Goal: Information Seeking & Learning: Learn about a topic

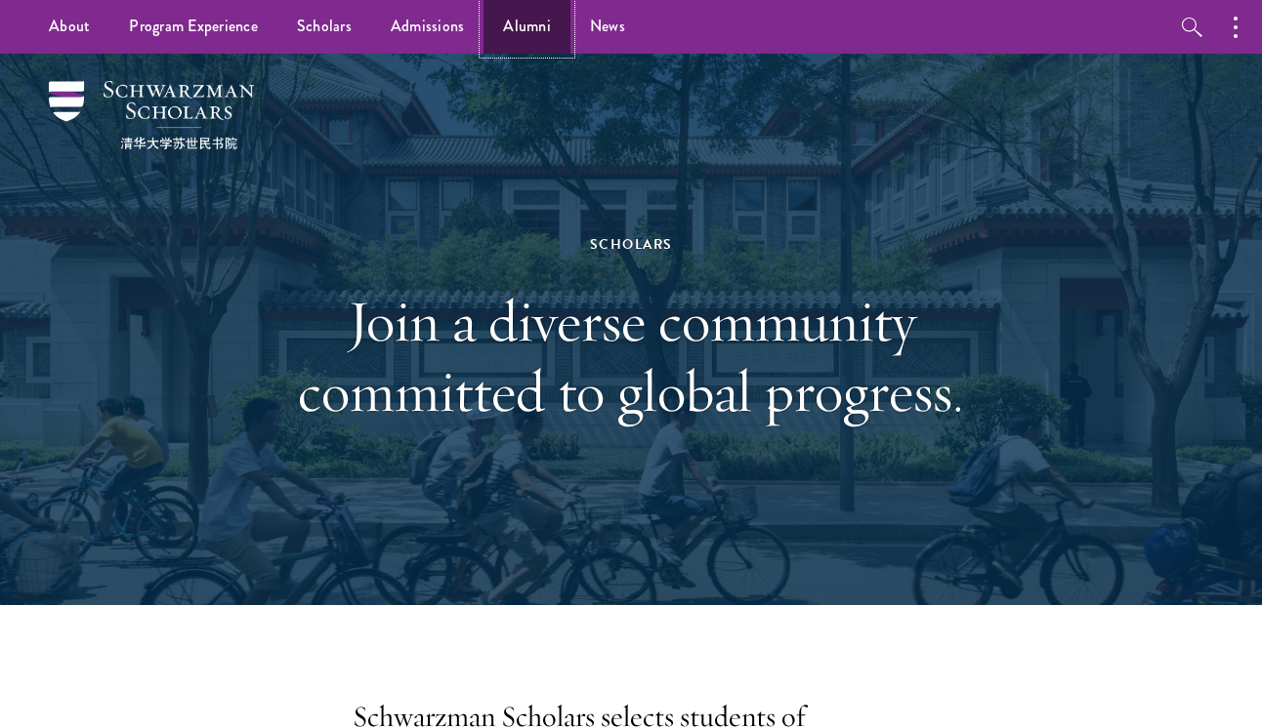
click at [524, 41] on link "Alumni" at bounding box center [526, 27] width 87 height 54
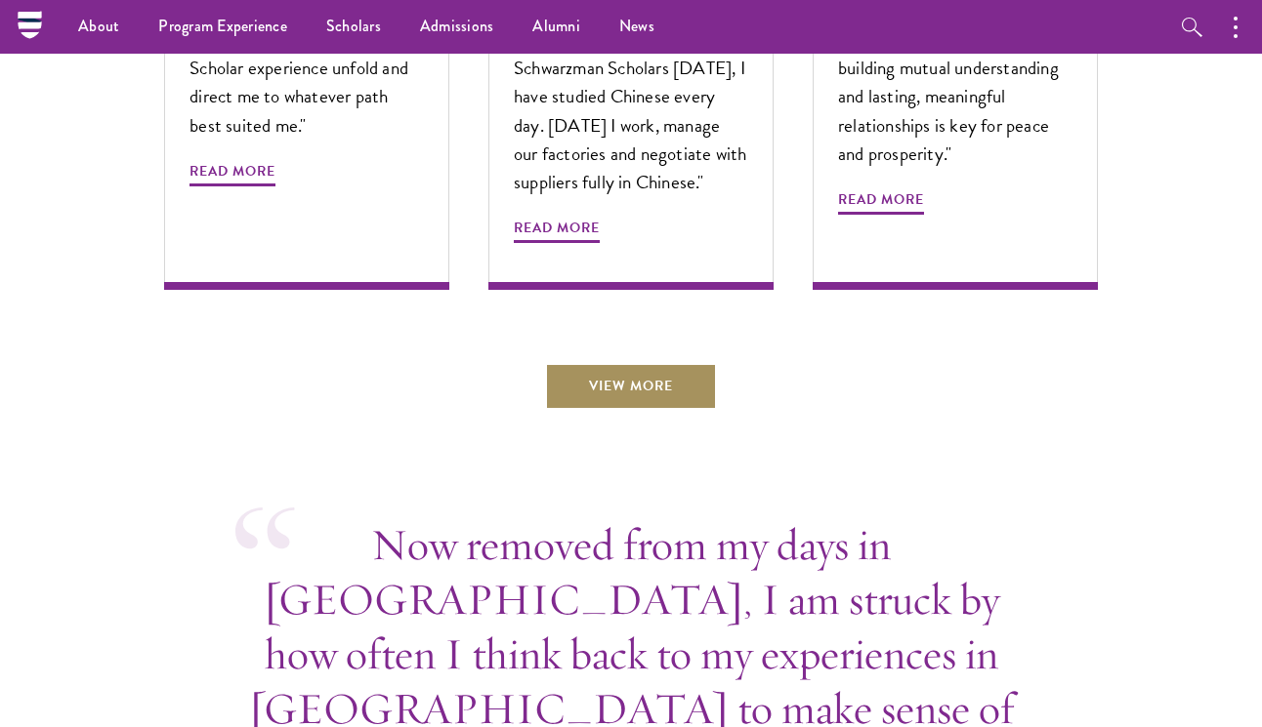
scroll to position [6757, 0]
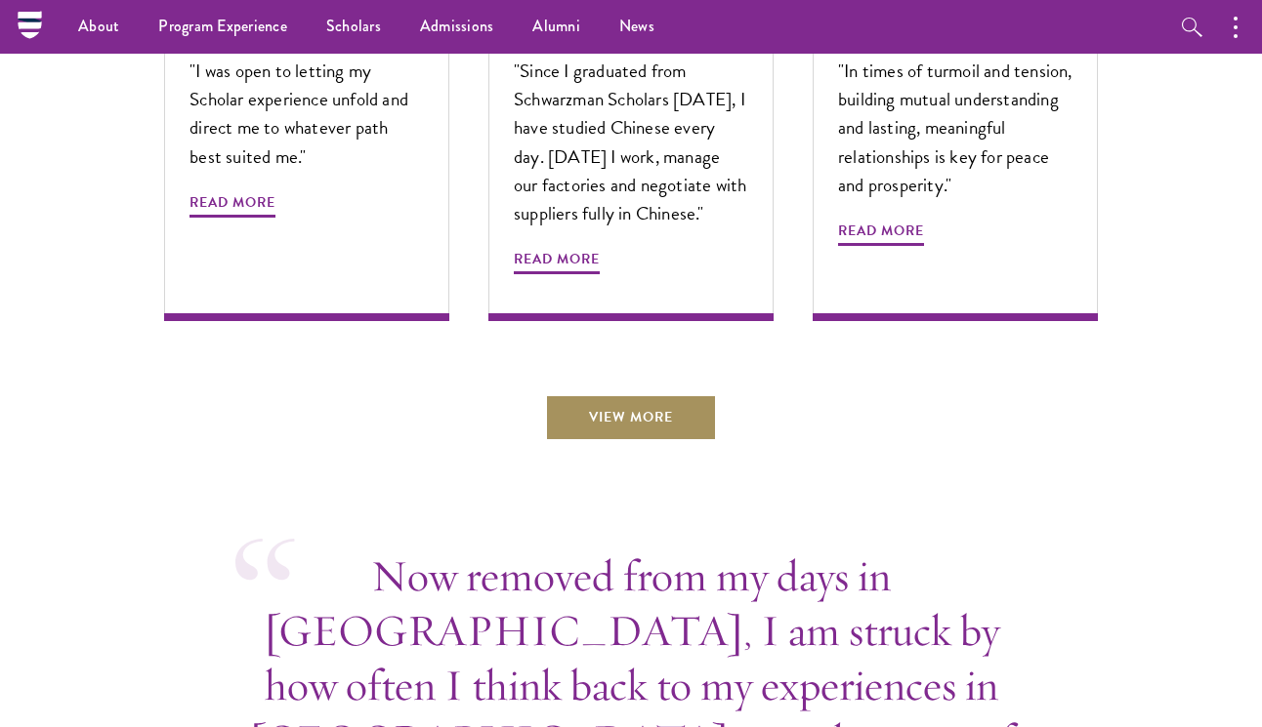
click at [646, 427] on link "View More" at bounding box center [631, 417] width 172 height 47
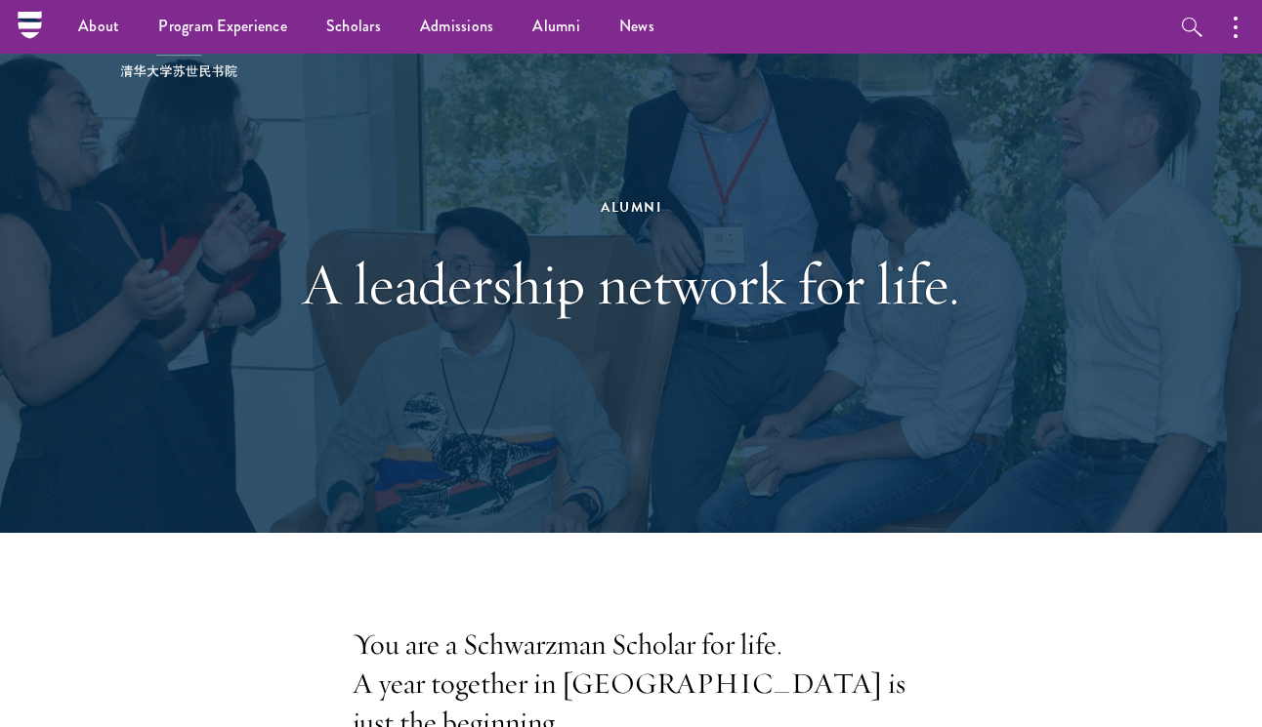
scroll to position [0, 0]
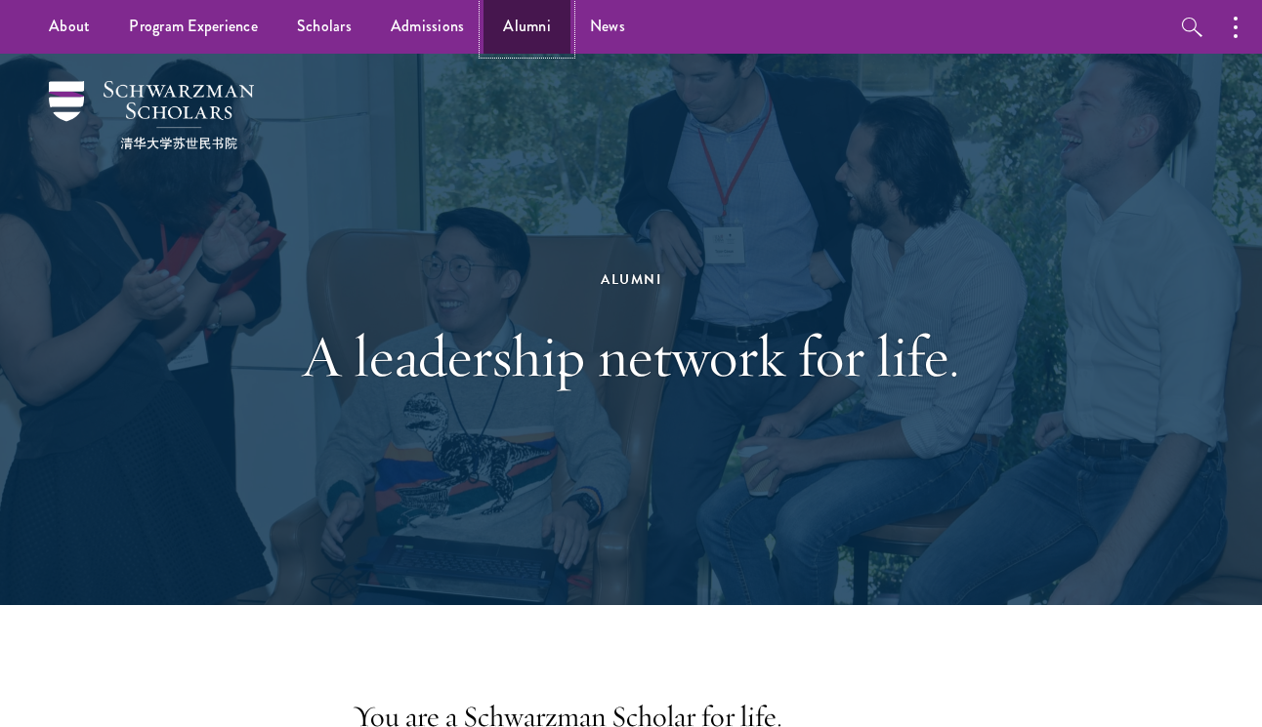
click at [508, 42] on link "Alumni" at bounding box center [526, 27] width 87 height 54
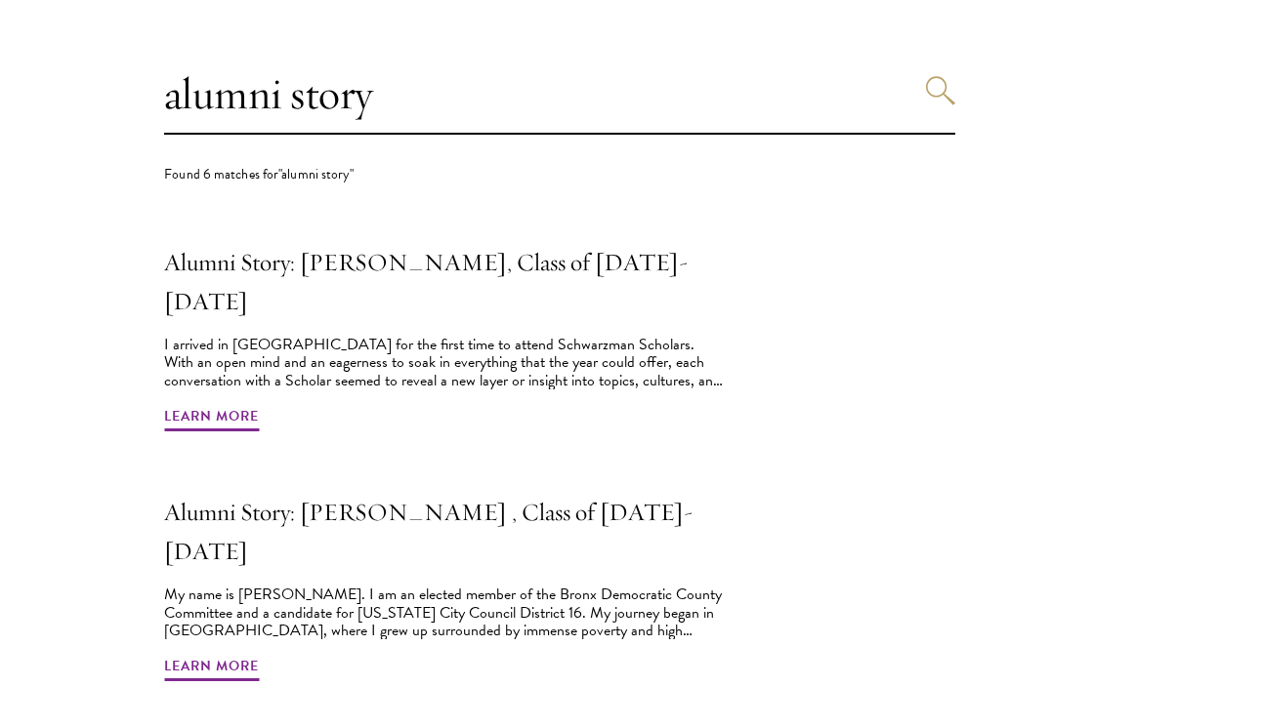
scroll to position [571, 0]
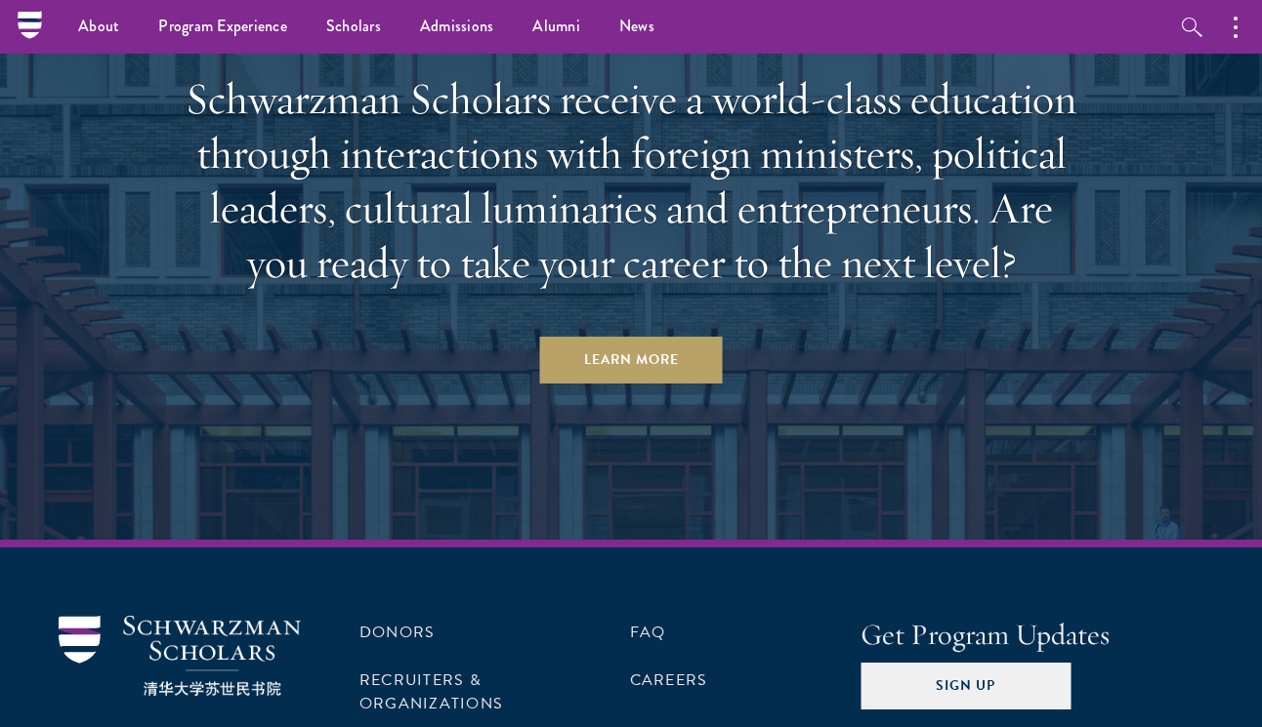
scroll to position [8149, 0]
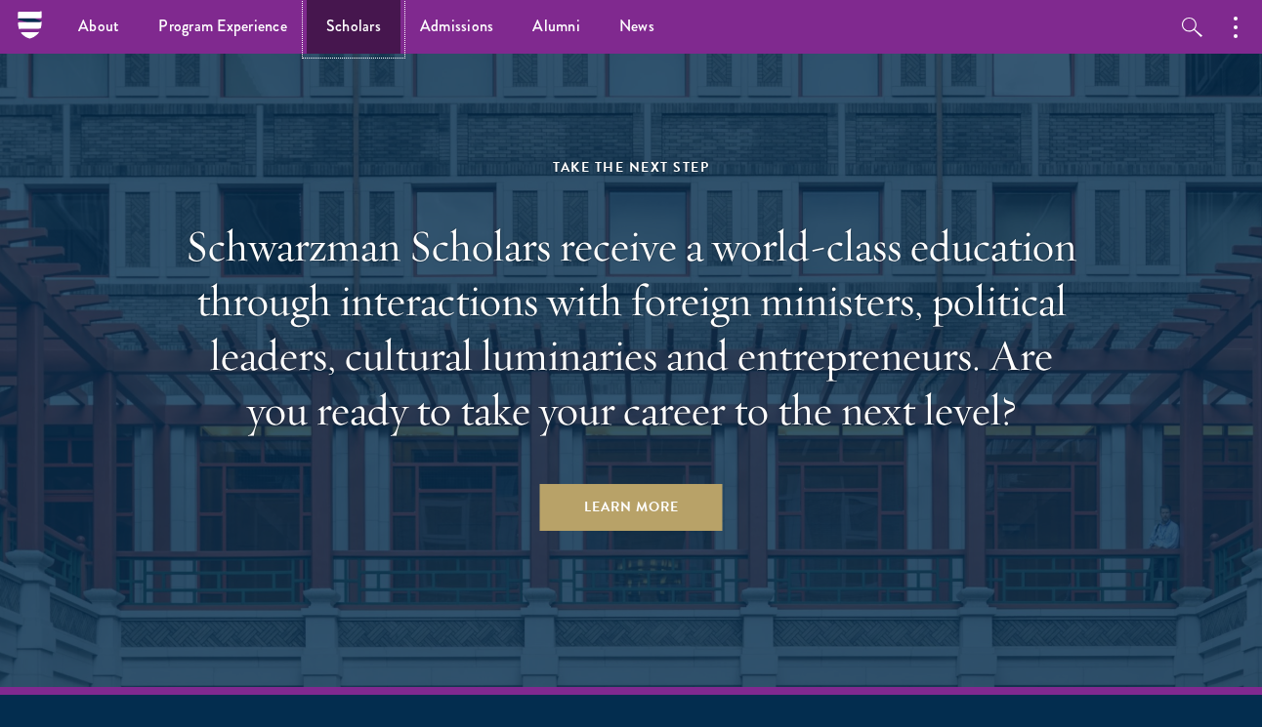
click at [346, 21] on link "Scholars" at bounding box center [354, 27] width 94 height 54
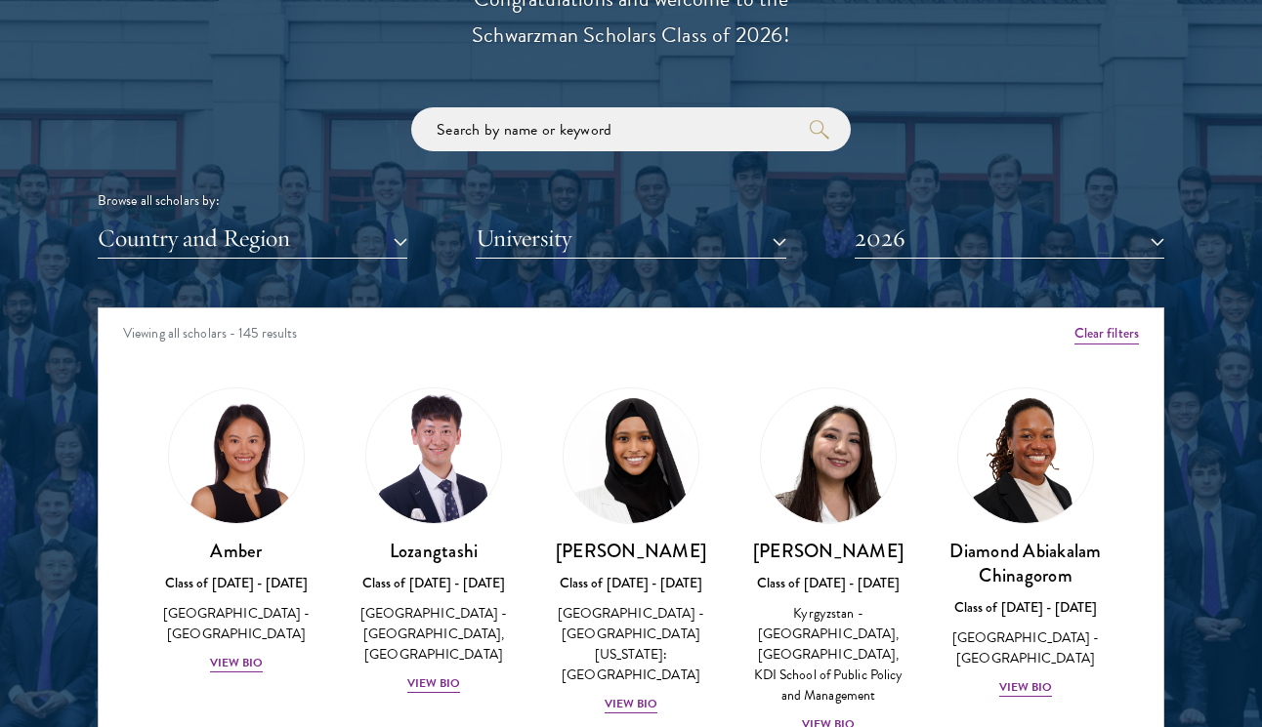
scroll to position [2277, 0]
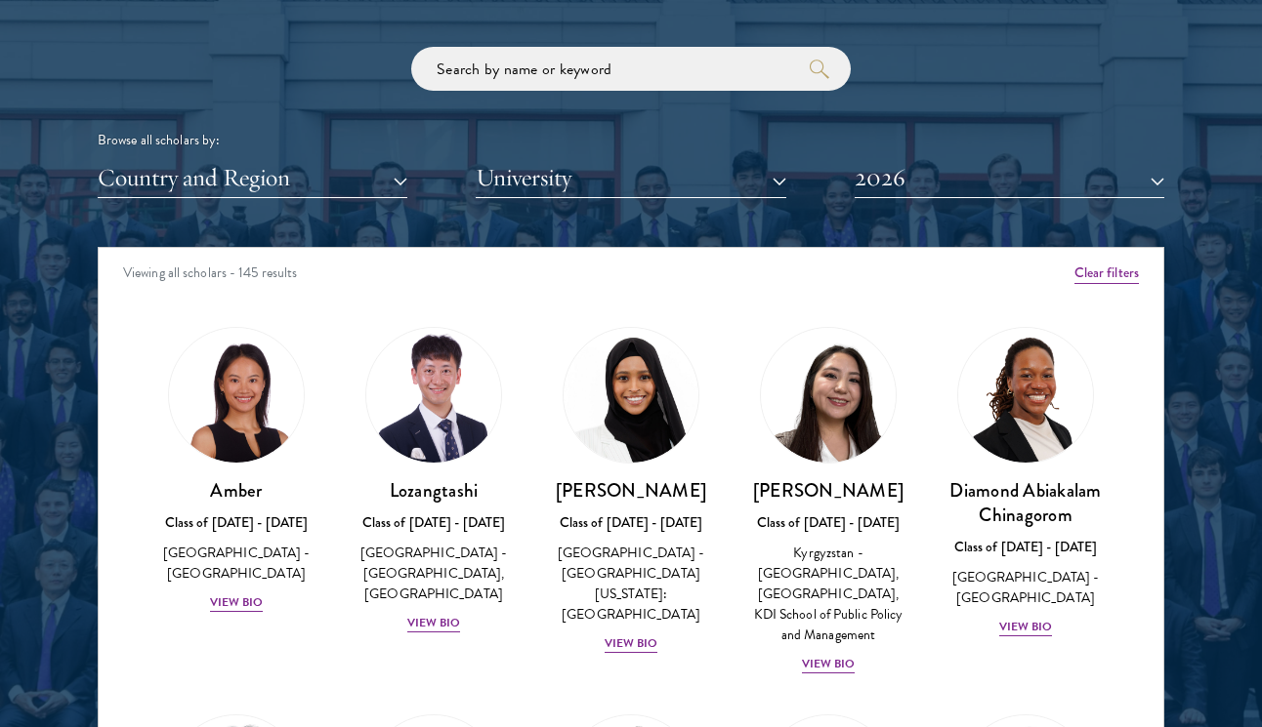
click at [657, 200] on div "Scholar Directory Congratulations and welcome to the Schwarzman Scholars Class …" at bounding box center [631, 336] width 1066 height 993
click at [655, 169] on button "University" at bounding box center [631, 178] width 310 height 40
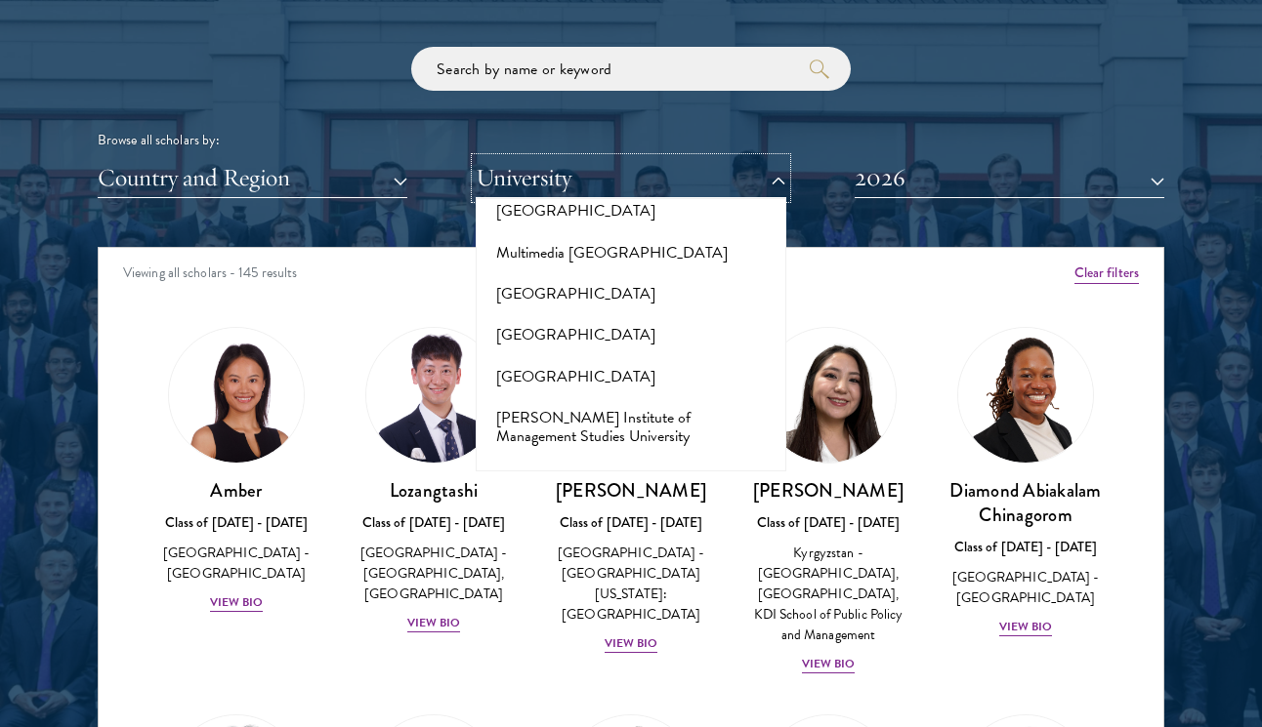
scroll to position [8635, 0]
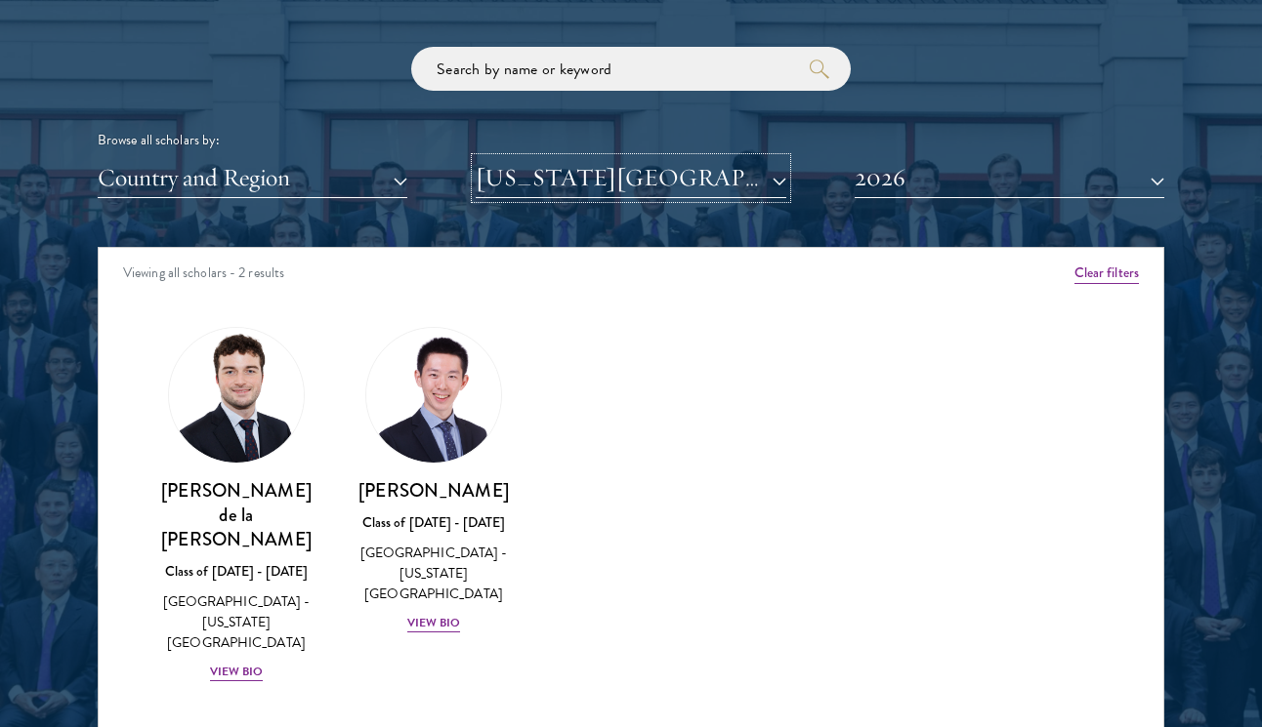
click at [705, 184] on button "[US_STATE][GEOGRAPHIC_DATA]" at bounding box center [631, 178] width 310 height 40
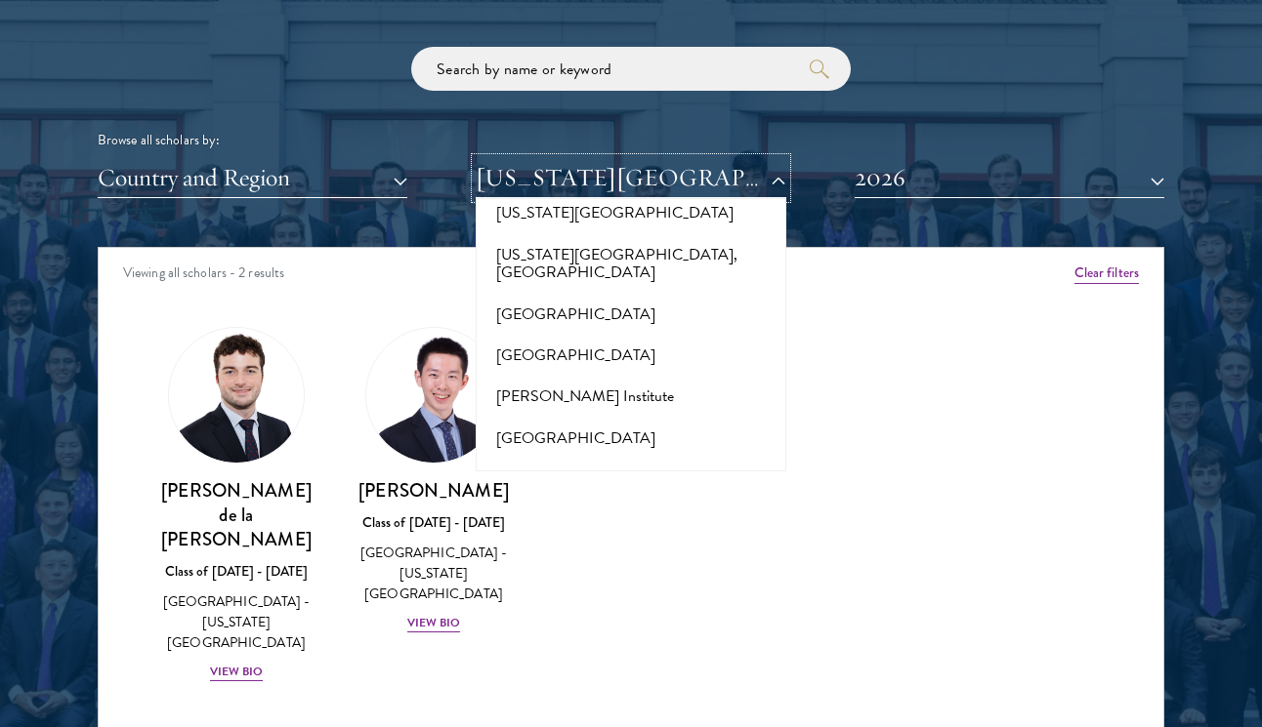
scroll to position [10152, 0]
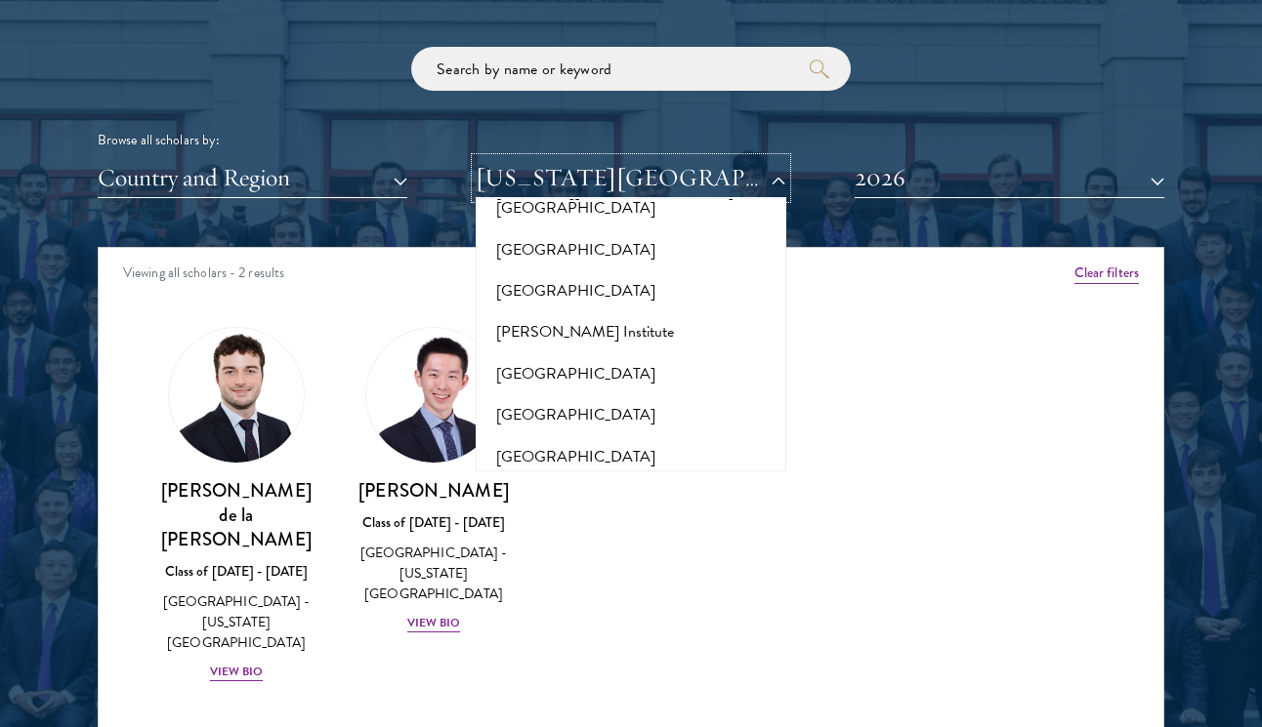
click at [645, 163] on button "[US_STATE][GEOGRAPHIC_DATA]" at bounding box center [631, 178] width 310 height 40
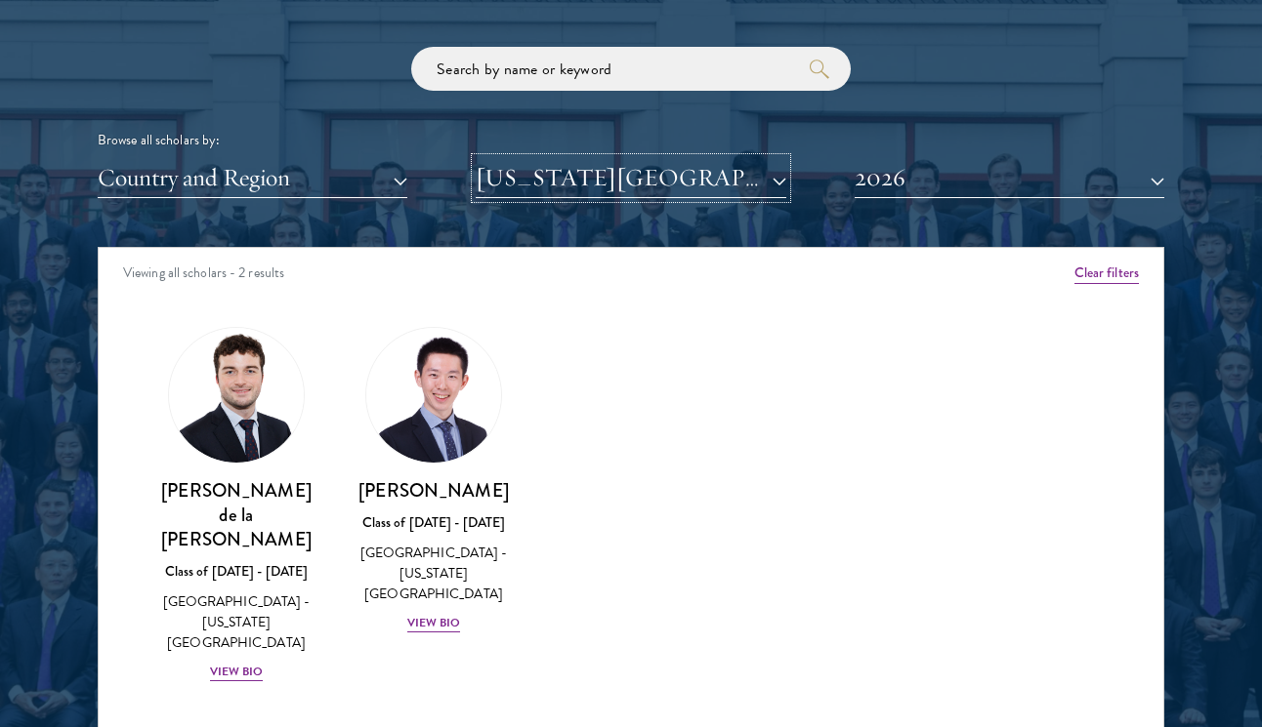
click at [645, 163] on button "[US_STATE][GEOGRAPHIC_DATA]" at bounding box center [631, 178] width 310 height 40
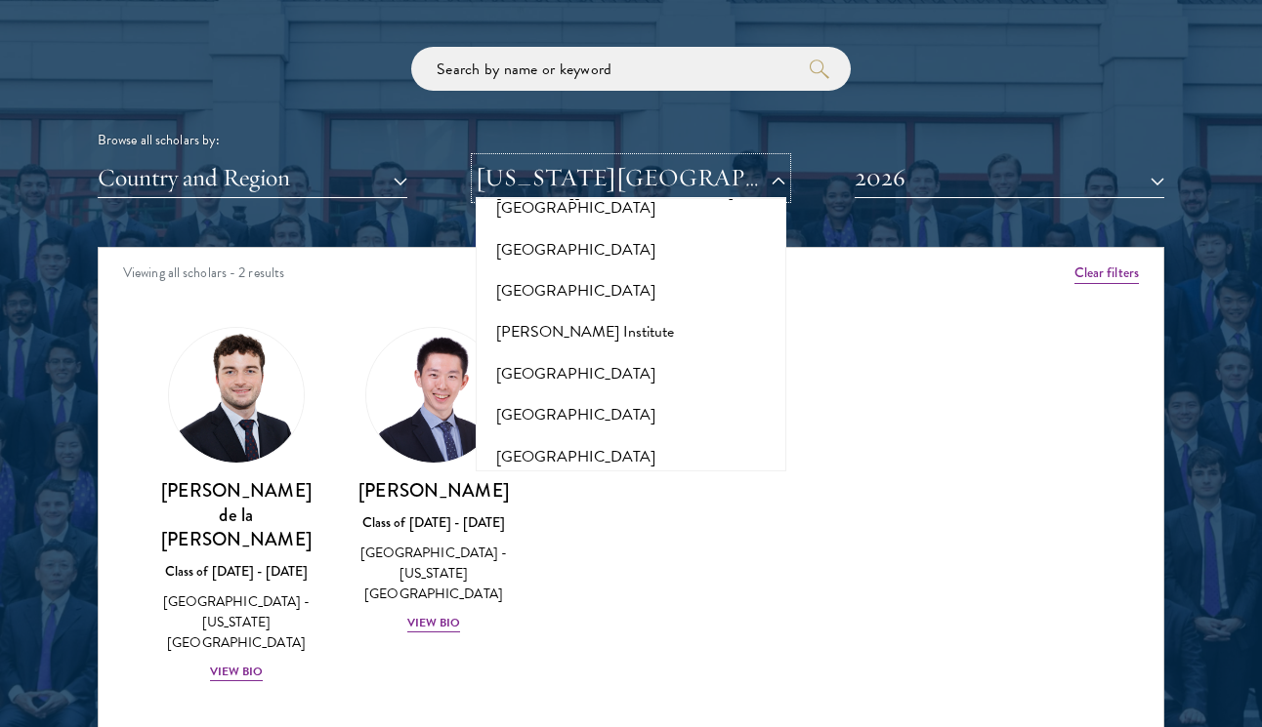
click at [476, 158] on button "[US_STATE][GEOGRAPHIC_DATA]" at bounding box center [631, 178] width 310 height 40
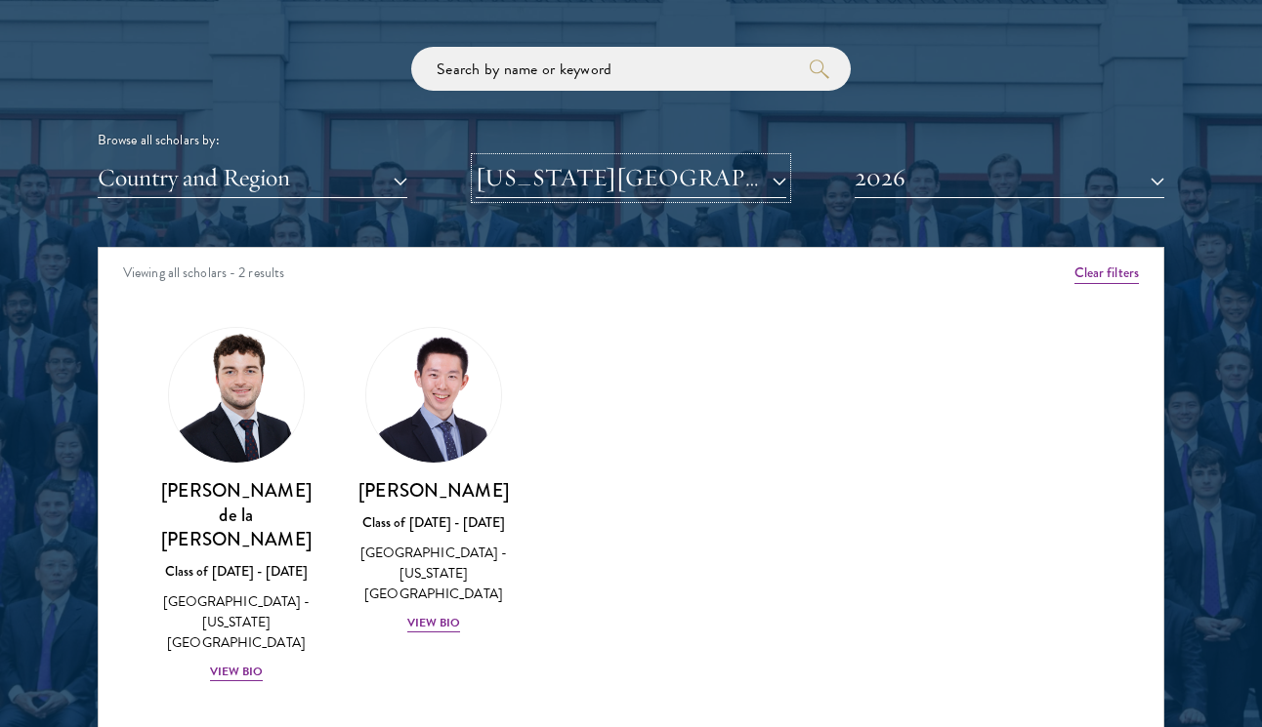
click at [653, 176] on button "[US_STATE][GEOGRAPHIC_DATA]" at bounding box center [631, 178] width 310 height 40
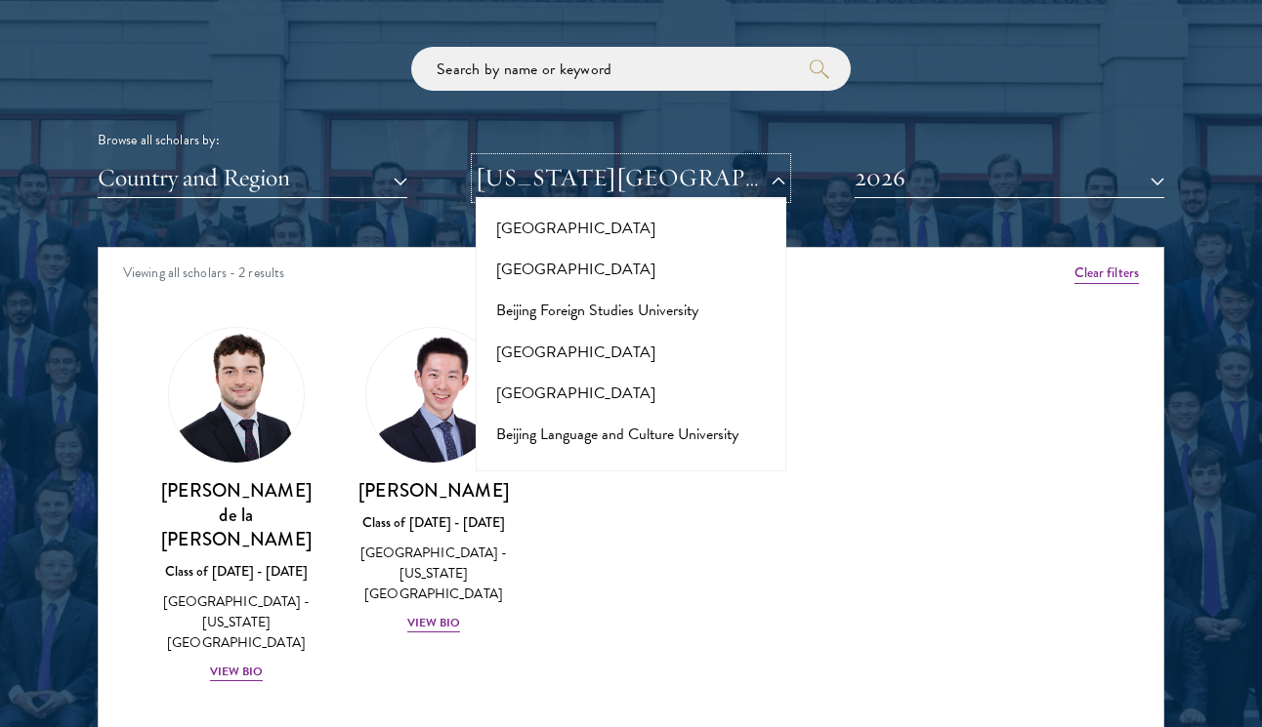
scroll to position [0, 0]
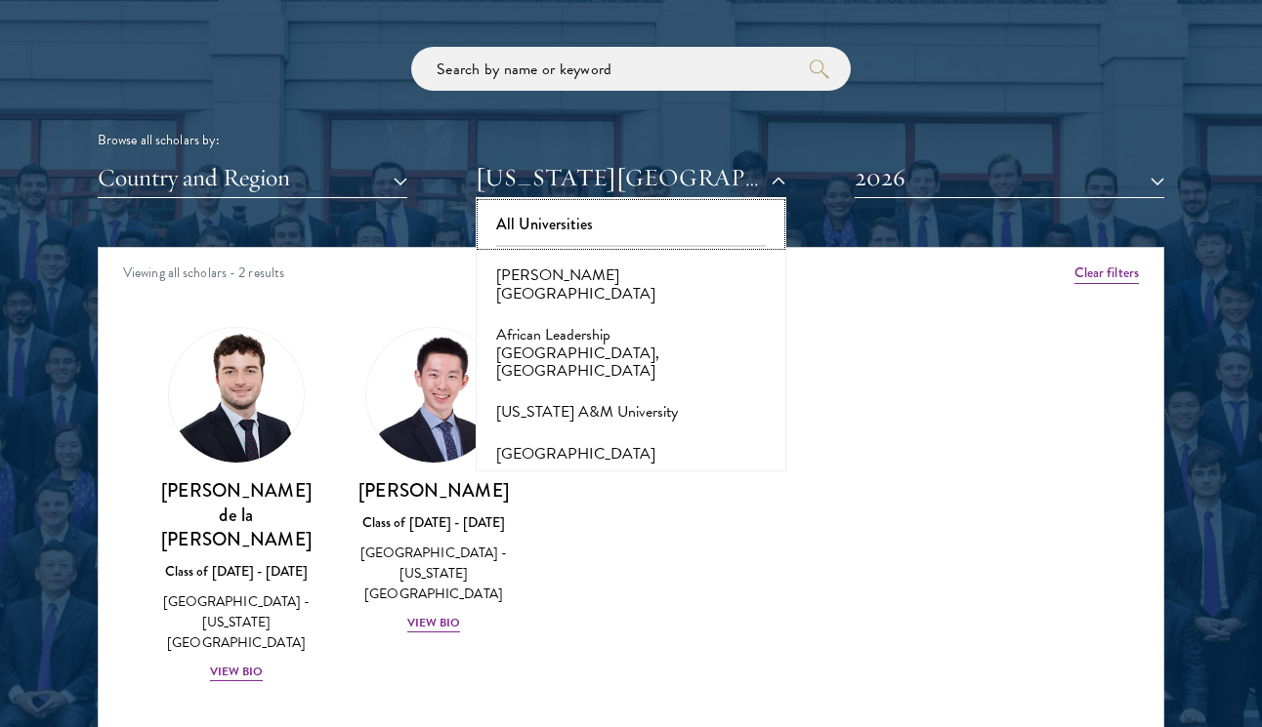
click at [578, 216] on button "All Universities" at bounding box center [630, 224] width 298 height 41
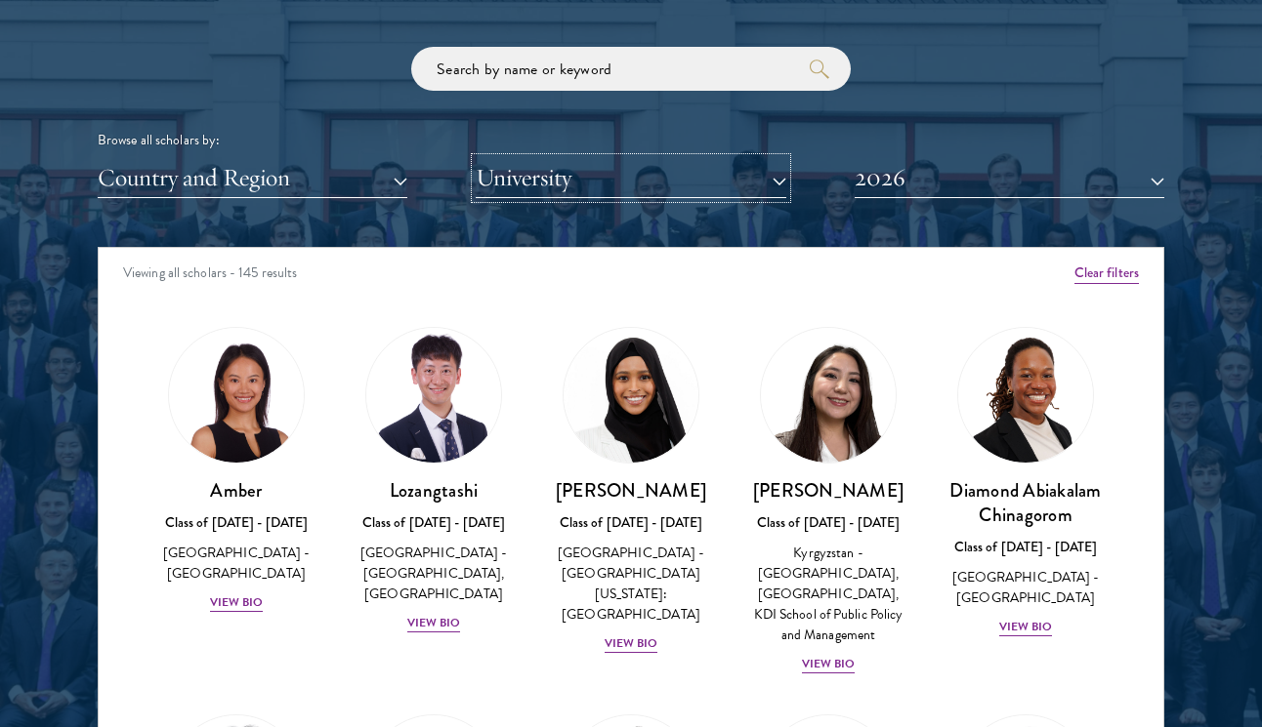
click at [563, 181] on button "University" at bounding box center [631, 178] width 310 height 40
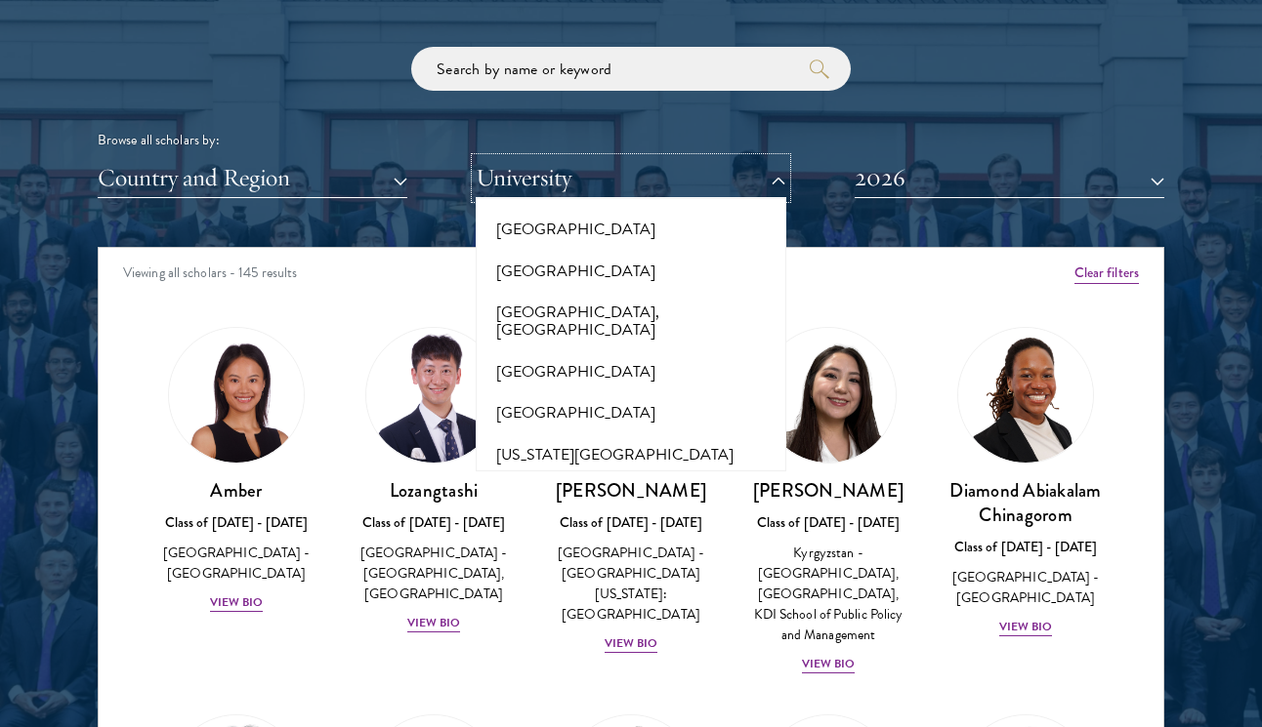
scroll to position [442, 0]
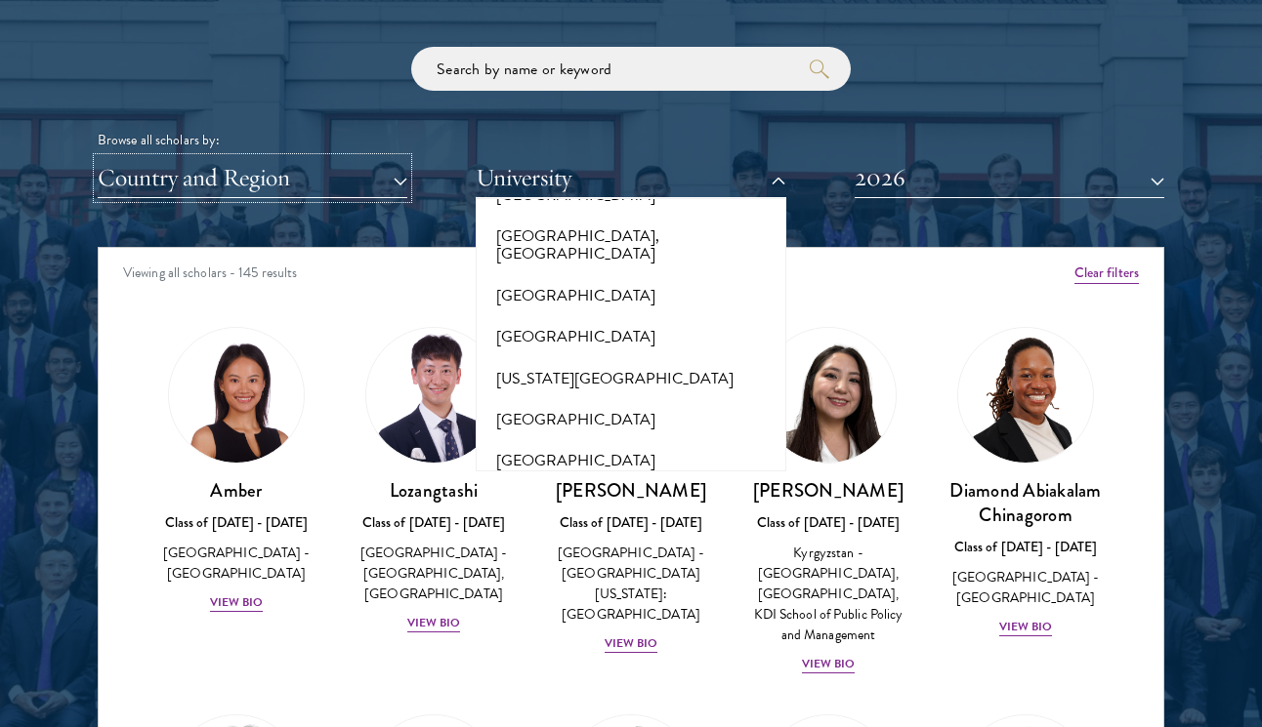
click at [333, 161] on button "Country and Region" at bounding box center [253, 178] width 310 height 40
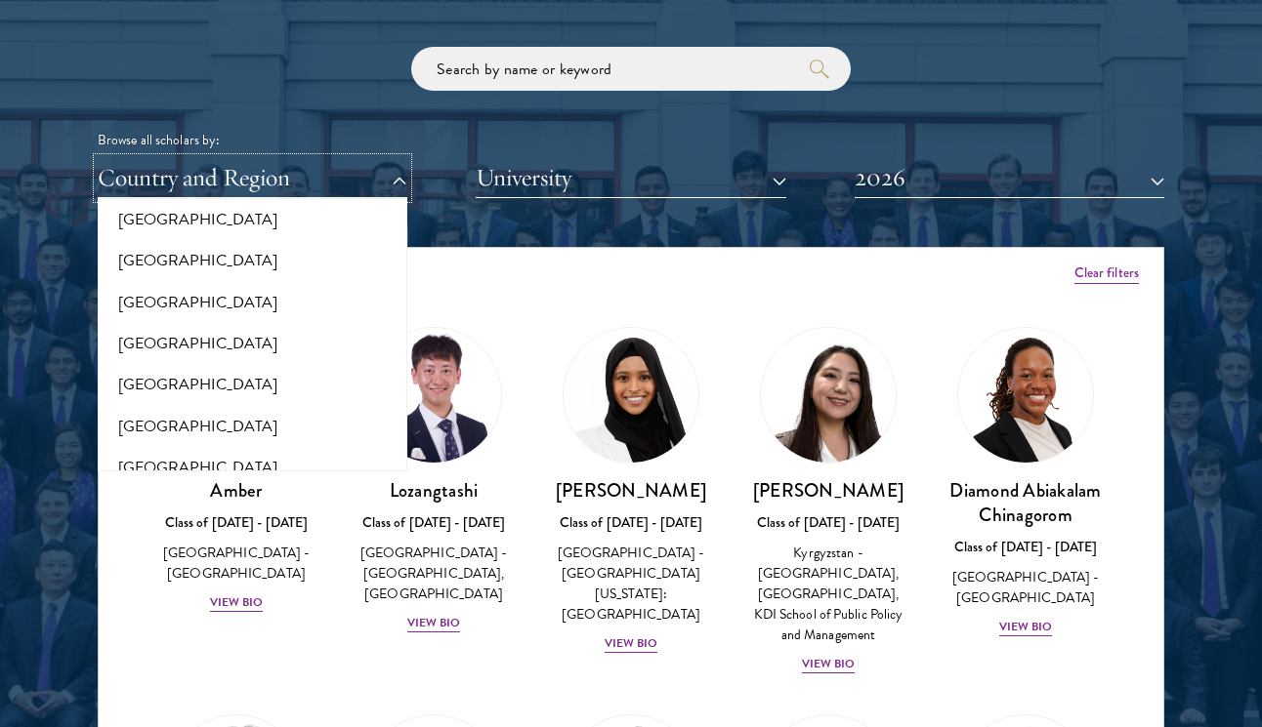
scroll to position [4007, 0]
click at [259, 327] on button "[GEOGRAPHIC_DATA]" at bounding box center [253, 342] width 298 height 41
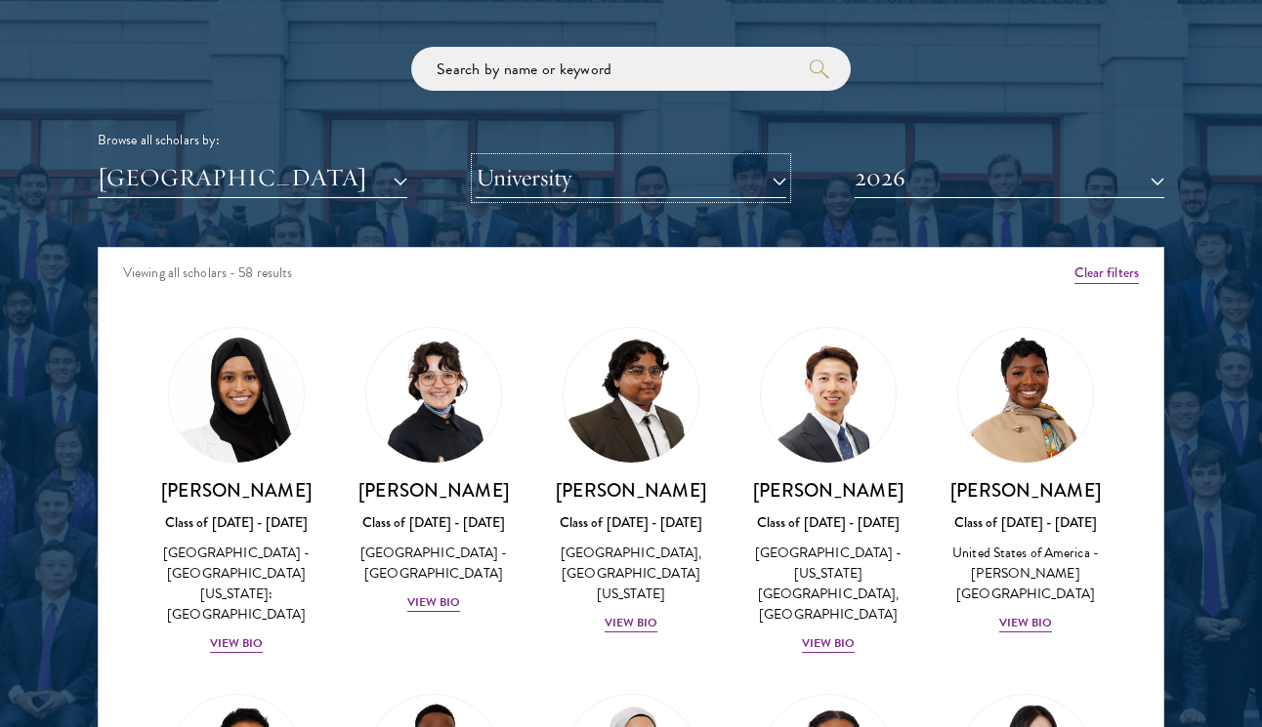
click at [599, 167] on button "University" at bounding box center [631, 178] width 310 height 40
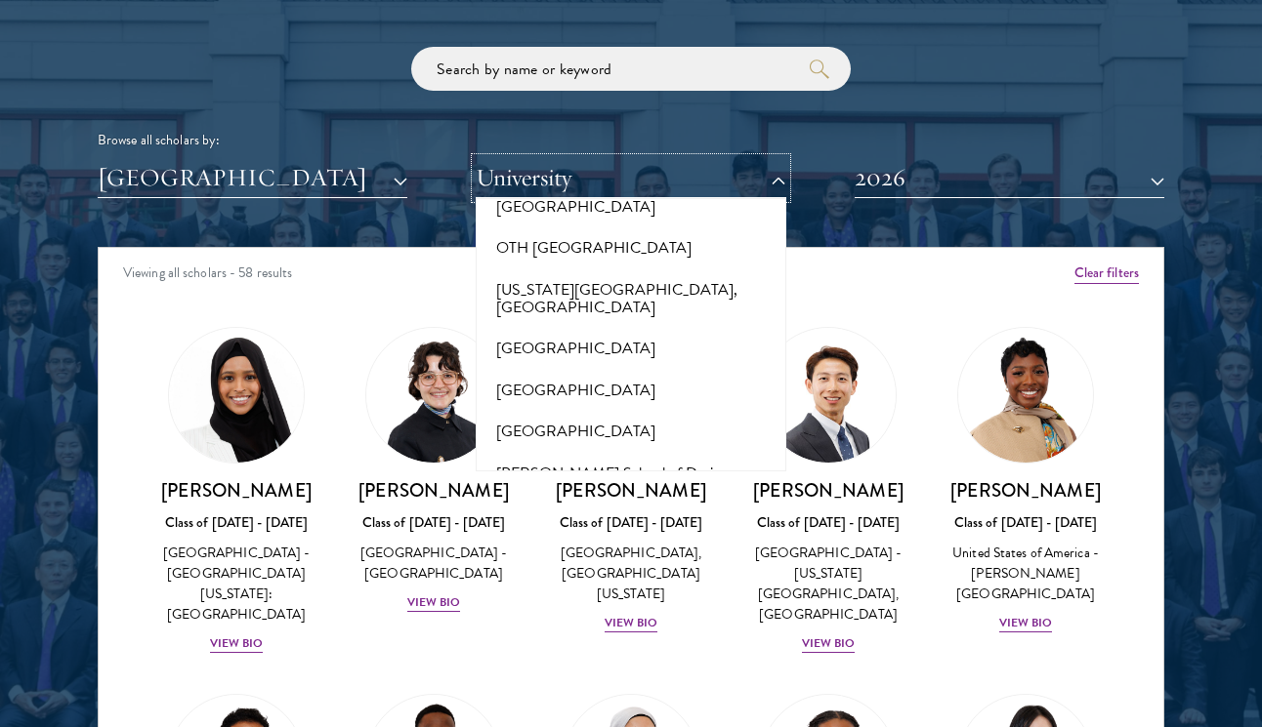
scroll to position [9748, 0]
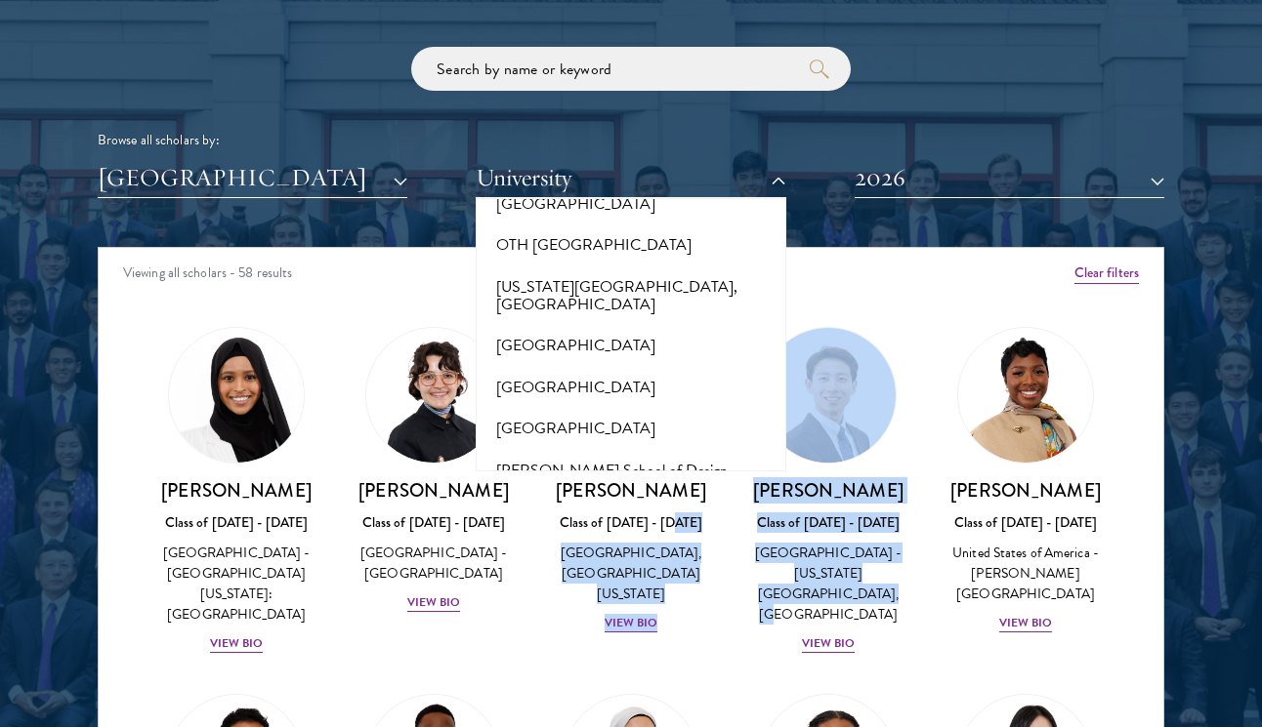
drag, startPoint x: 735, startPoint y: 604, endPoint x: 722, endPoint y: 517, distance: 88.9
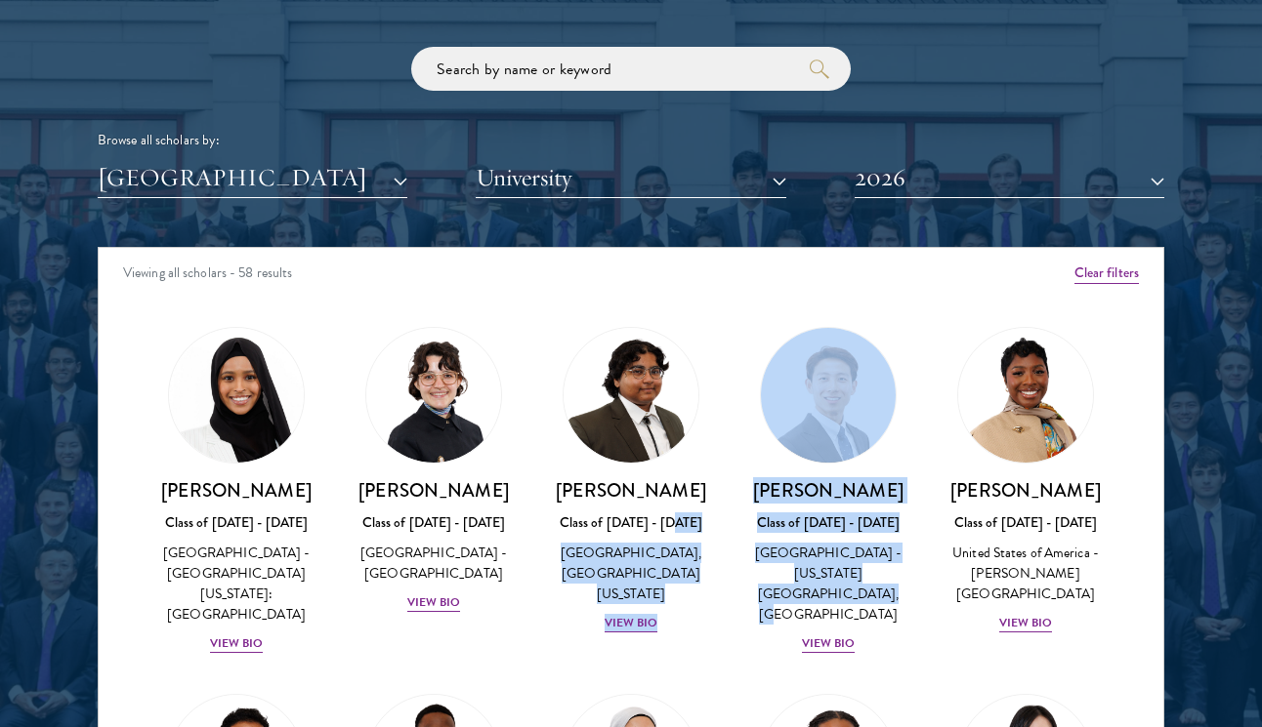
click at [722, 517] on div "[PERSON_NAME] Class of [DATE] - [DATE] [GEOGRAPHIC_DATA] - [GEOGRAPHIC_DATA], […" at bounding box center [630, 481] width 197 height 347
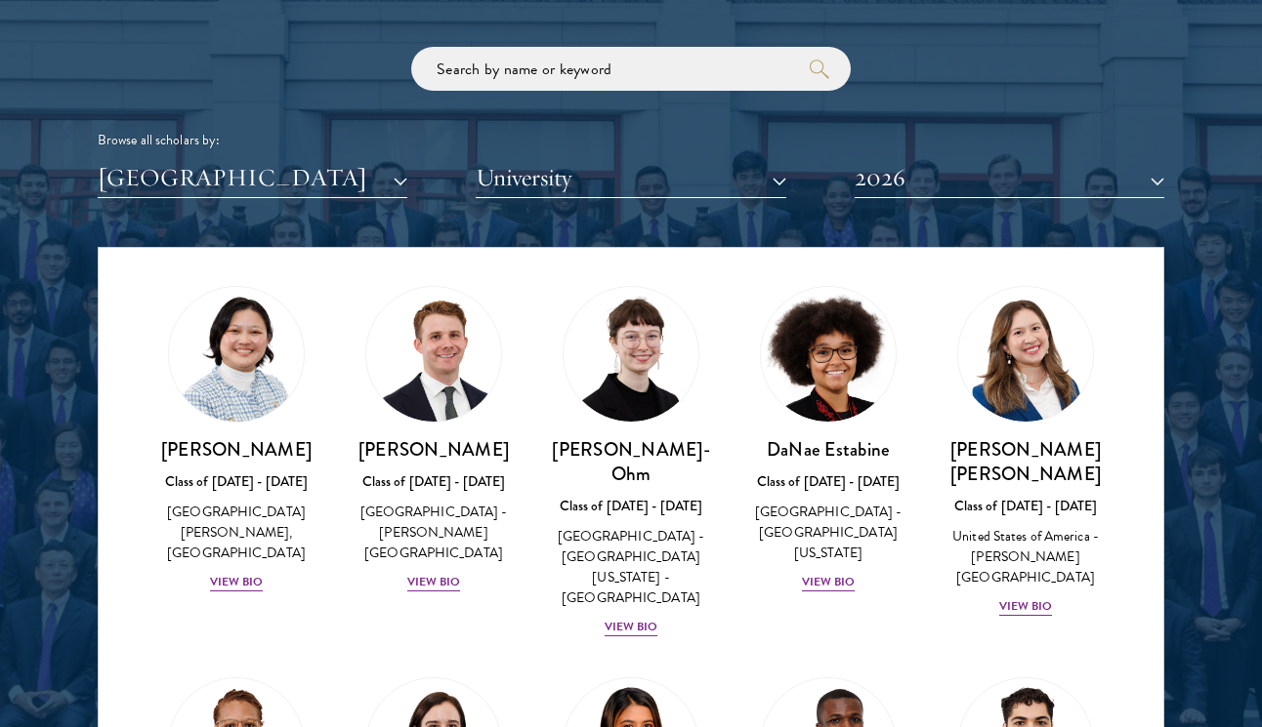
scroll to position [54, 0]
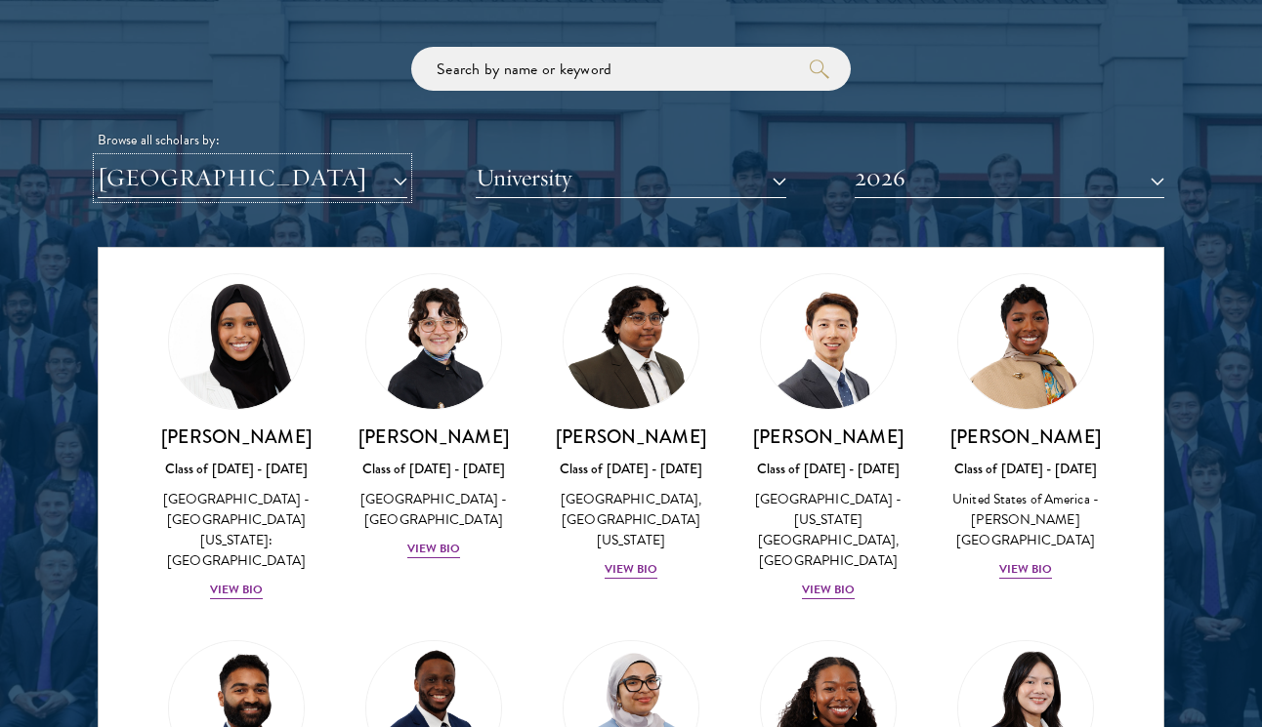
click at [342, 168] on button "[GEOGRAPHIC_DATA]" at bounding box center [253, 178] width 310 height 40
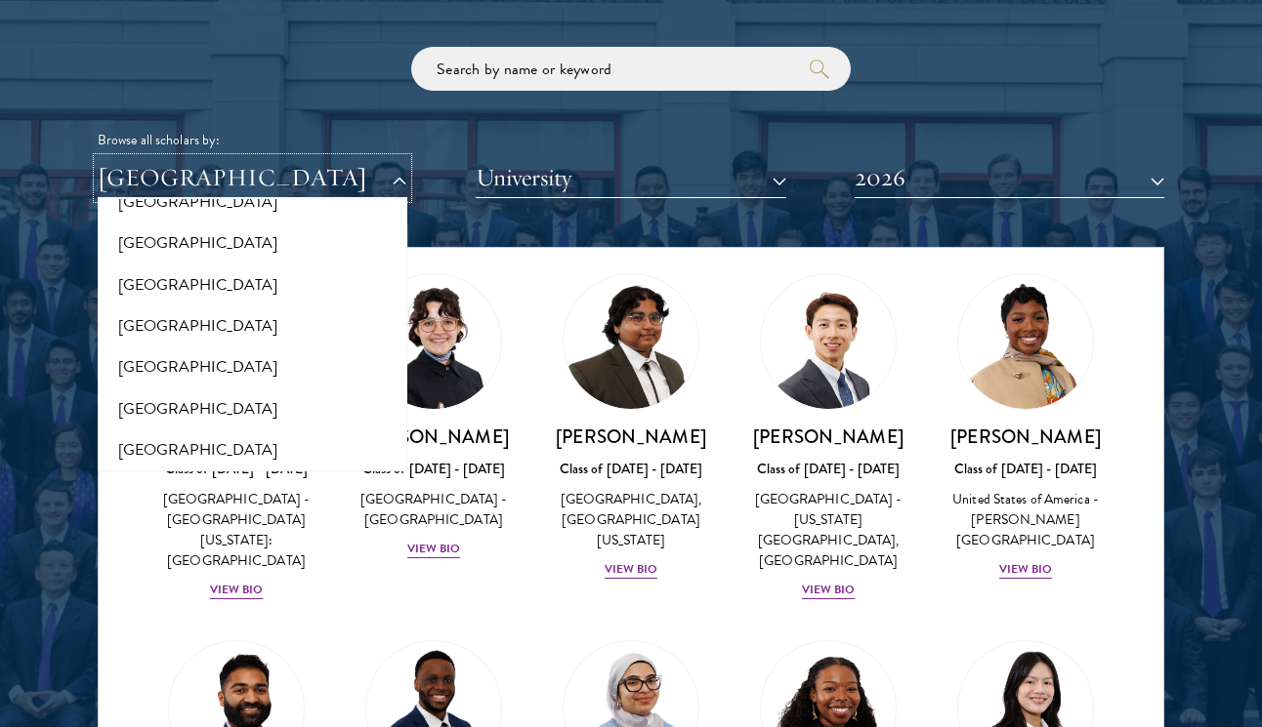
scroll to position [0, 0]
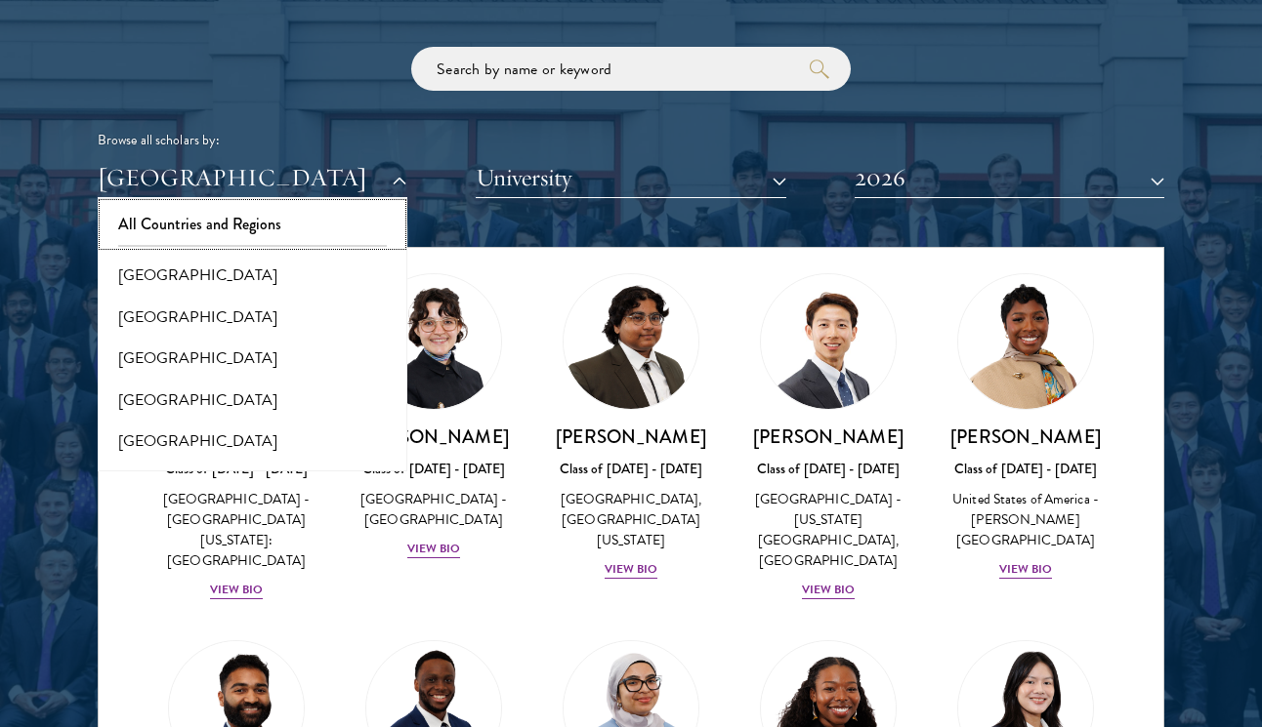
click at [258, 228] on button "All Countries and Regions" at bounding box center [253, 224] width 298 height 41
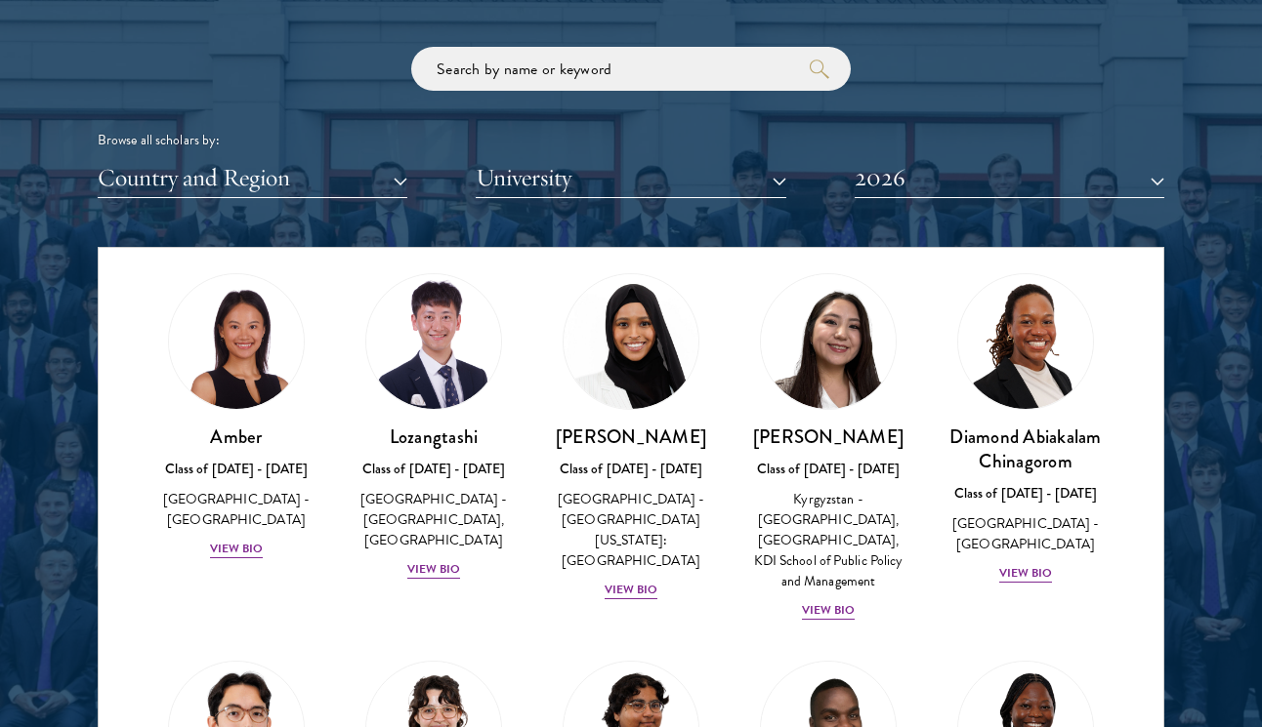
scroll to position [441, 0]
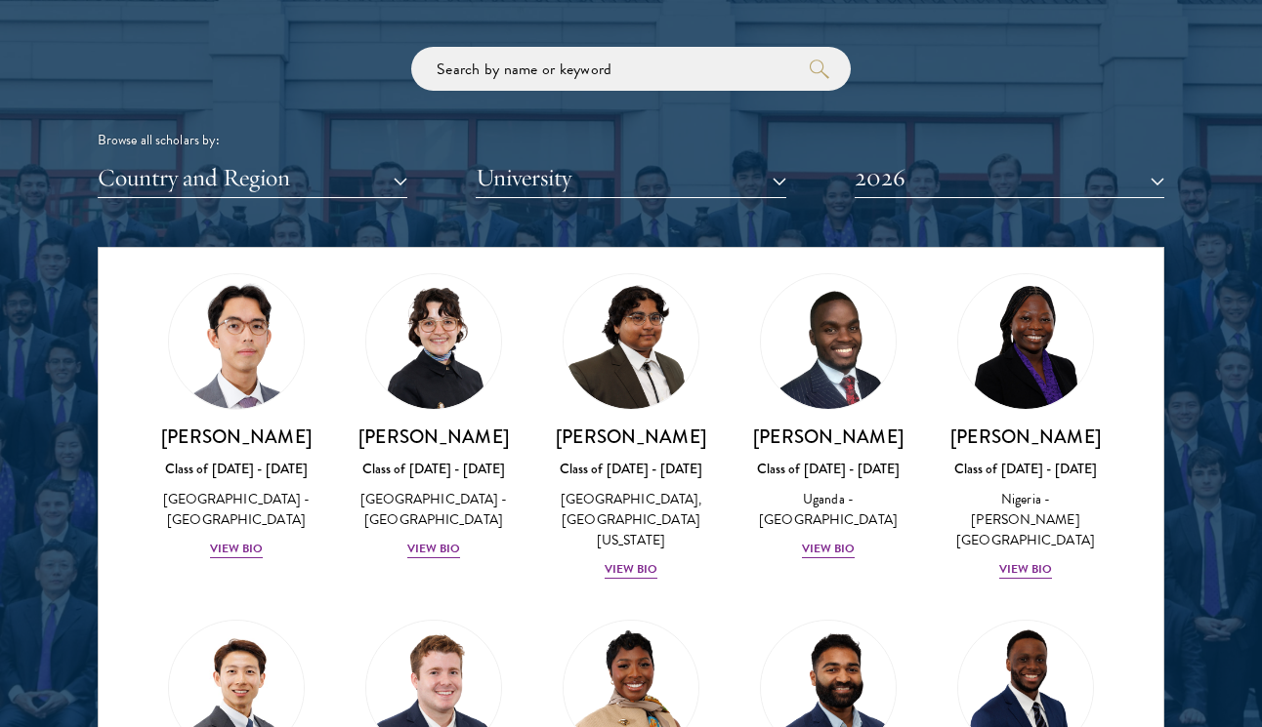
click at [947, 146] on div "Browse all scholars by:" at bounding box center [631, 140] width 1066 height 21
click at [947, 159] on button "2026" at bounding box center [1009, 178] width 310 height 40
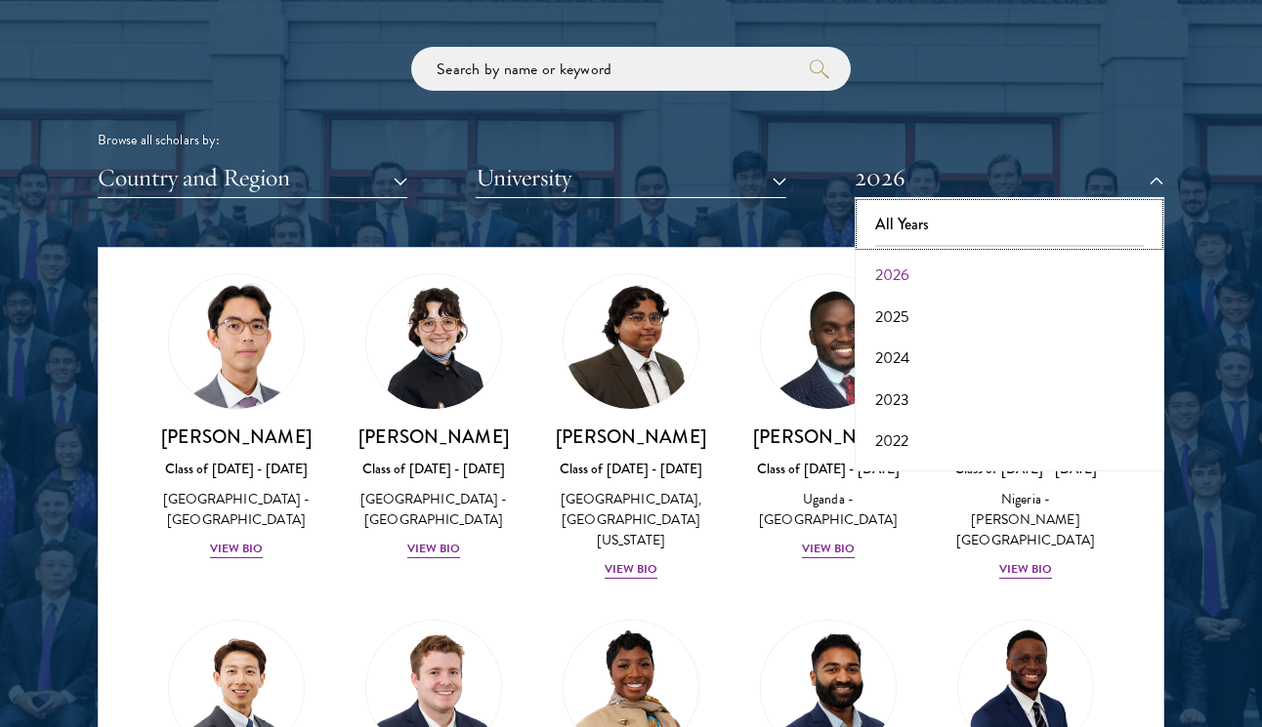
click at [950, 215] on button "All Years" at bounding box center [1009, 224] width 298 height 41
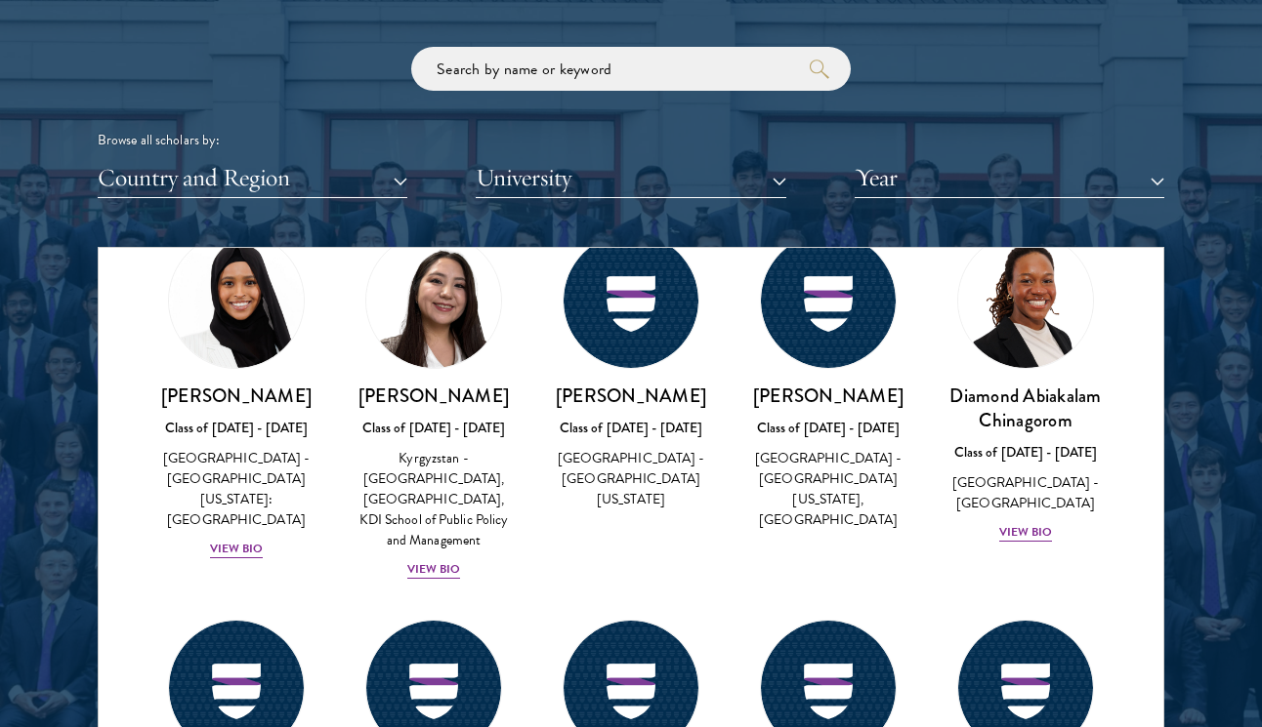
scroll to position [1465, 0]
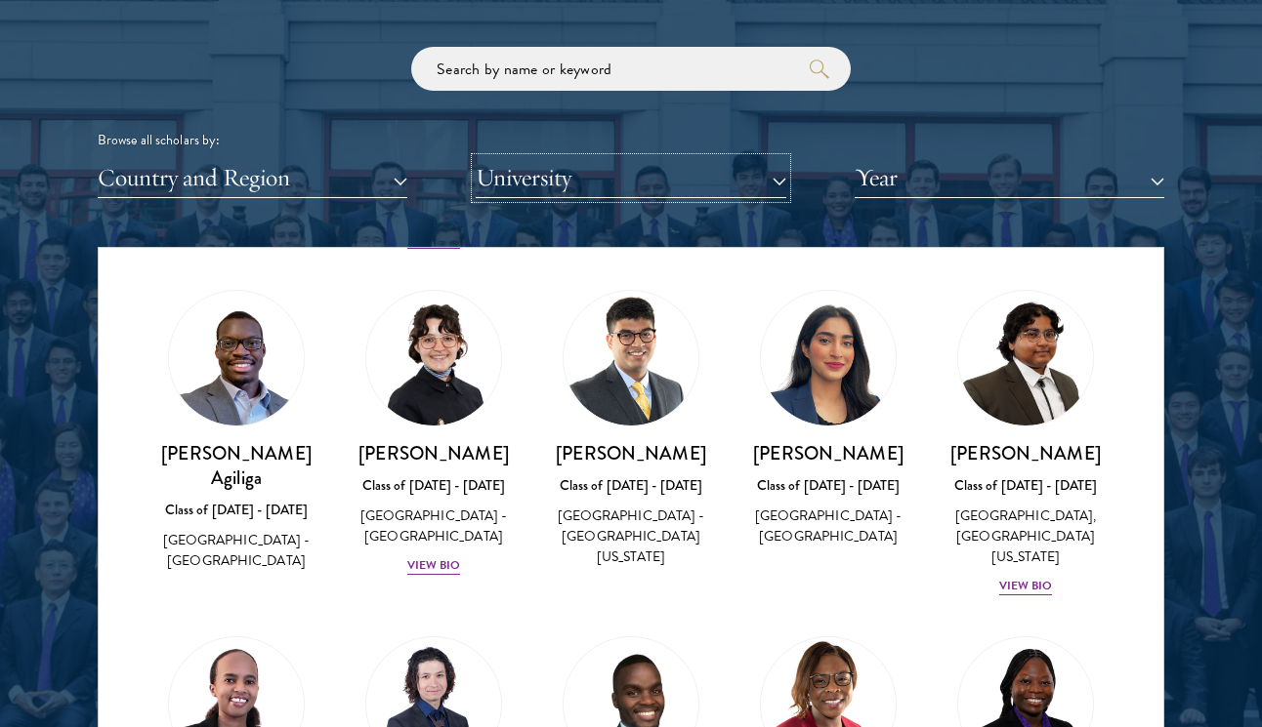
click at [741, 171] on button "University" at bounding box center [631, 178] width 310 height 40
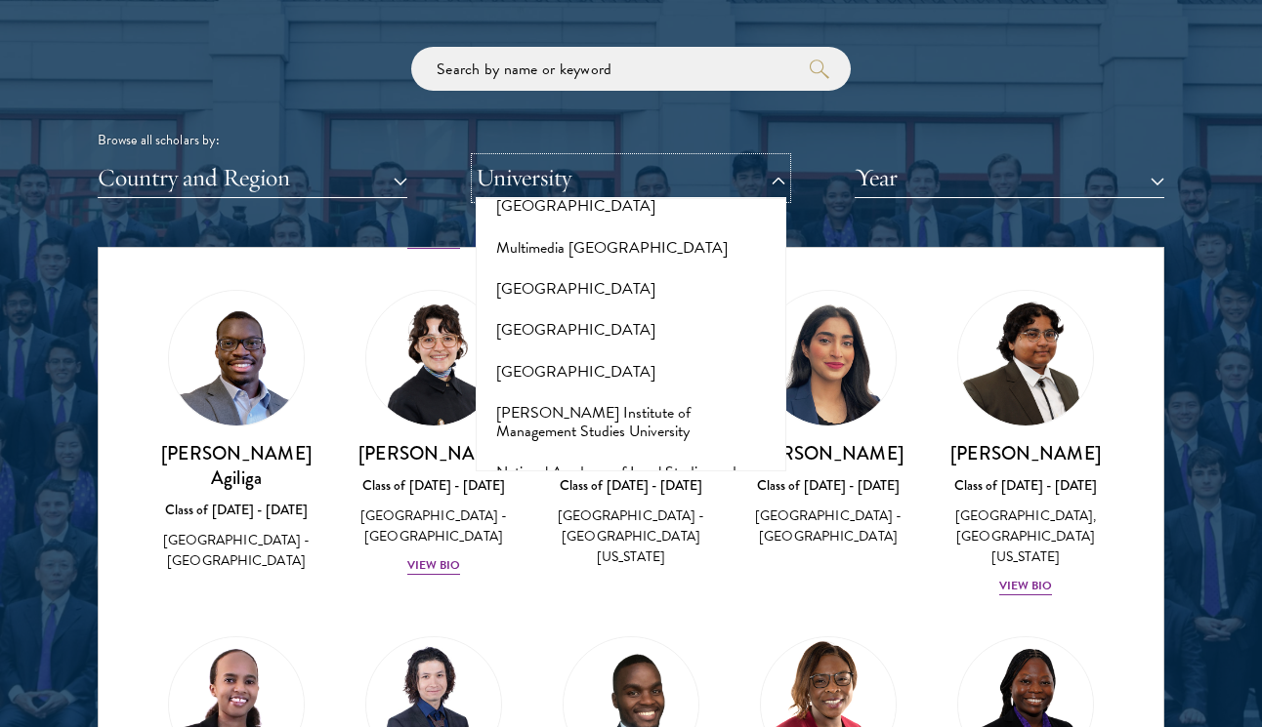
scroll to position [8584, 0]
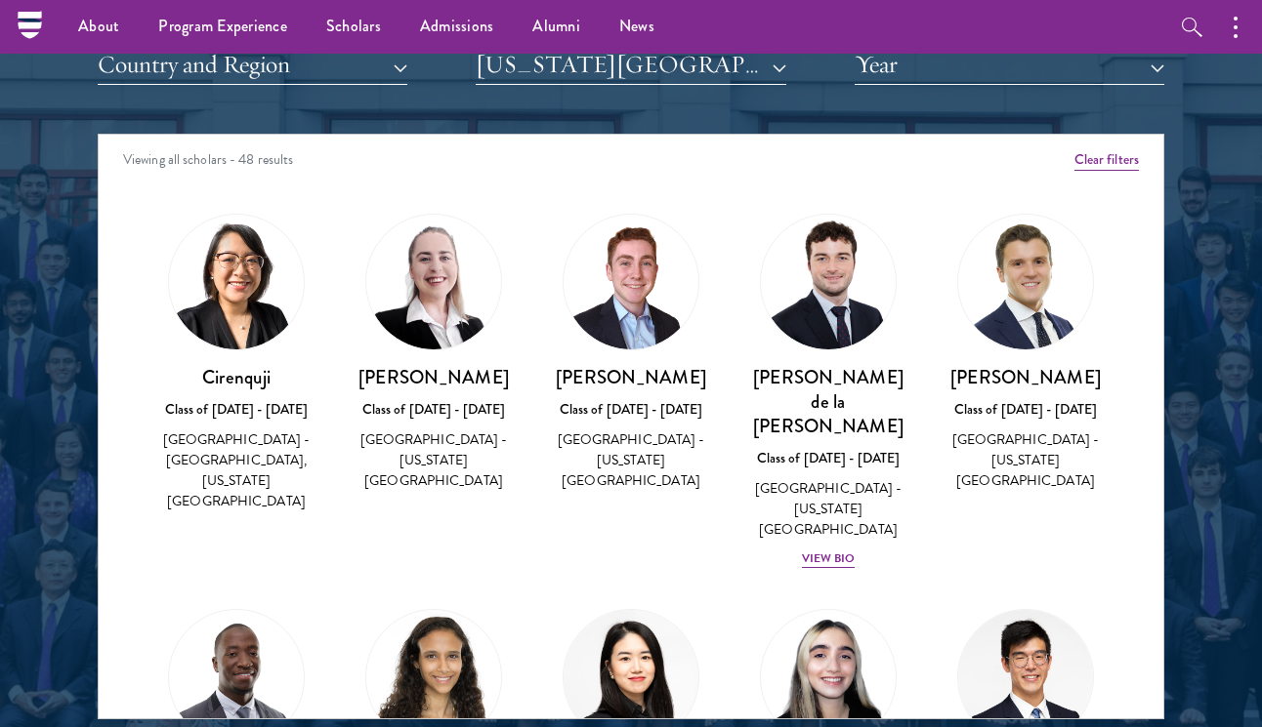
scroll to position [2380, 0]
